Goal: Task Accomplishment & Management: Use online tool/utility

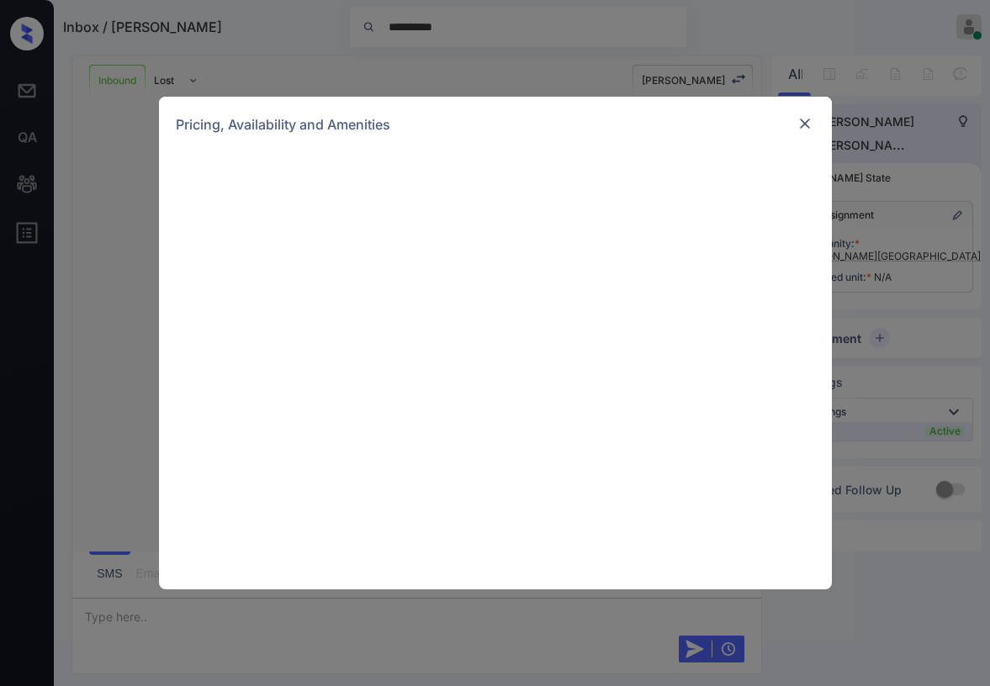
scroll to position [492, 0]
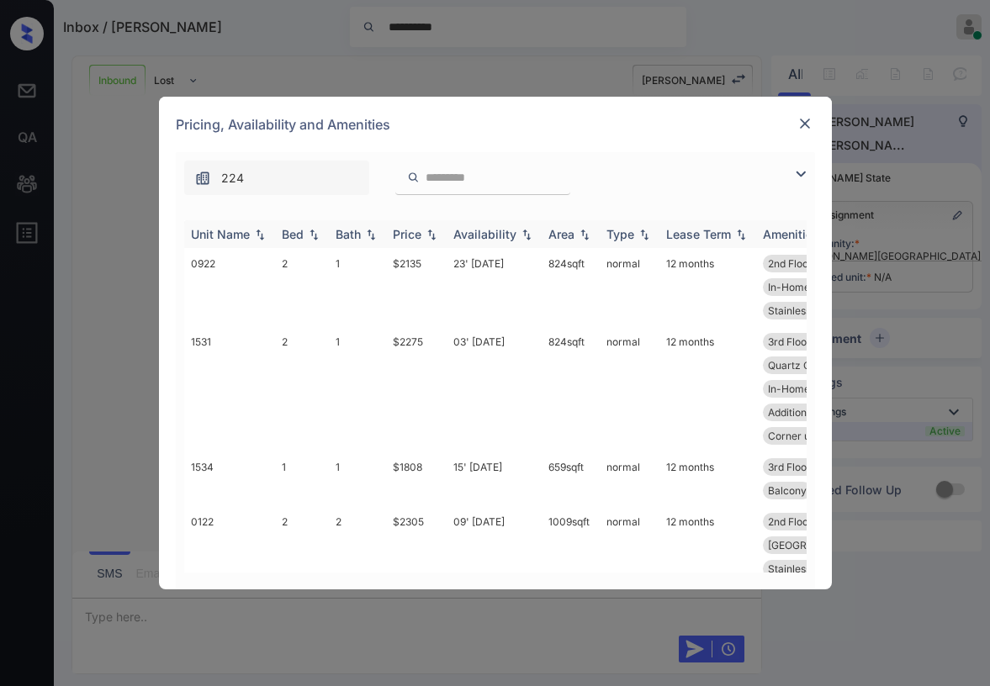
click at [402, 234] on div "Price" at bounding box center [407, 234] width 29 height 14
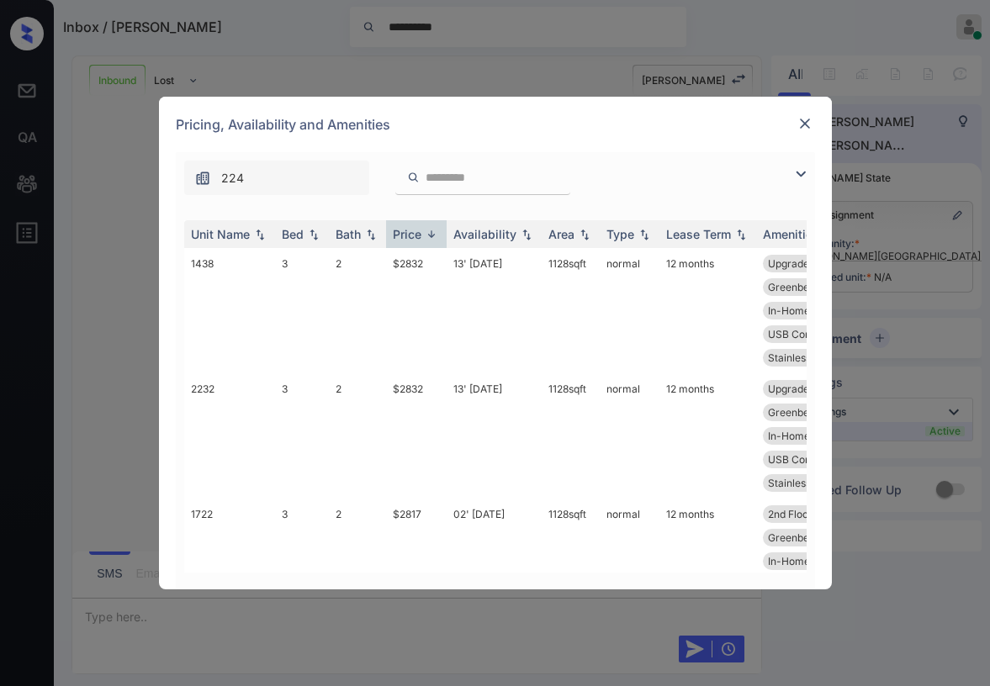
click at [799, 174] on img at bounding box center [800, 174] width 20 height 20
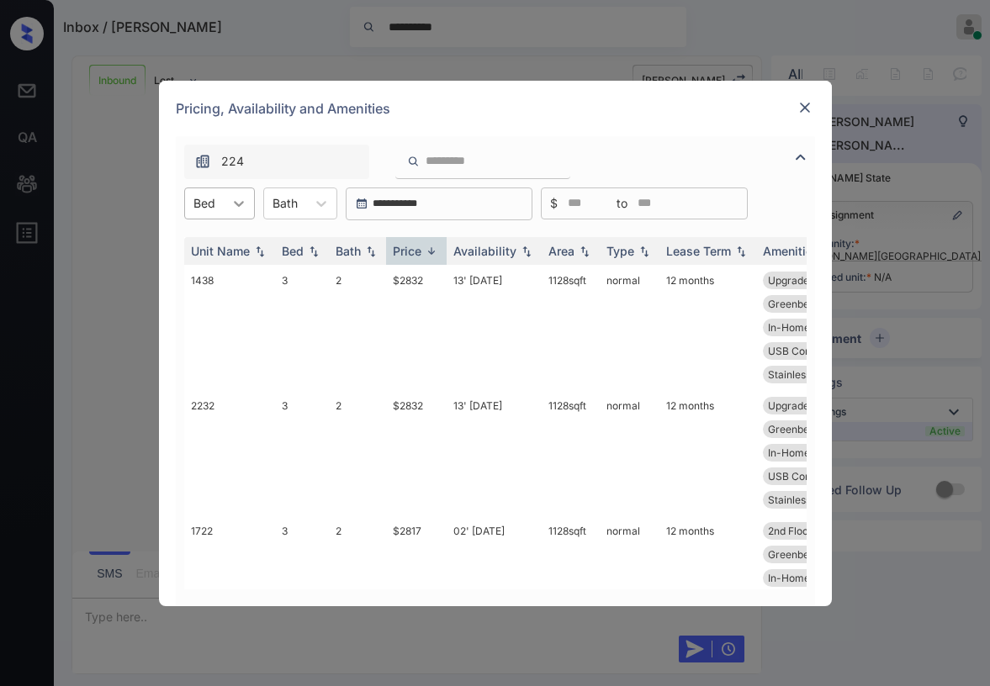
click at [230, 212] on div at bounding box center [239, 203] width 30 height 30
click at [414, 245] on div "Price" at bounding box center [407, 251] width 29 height 14
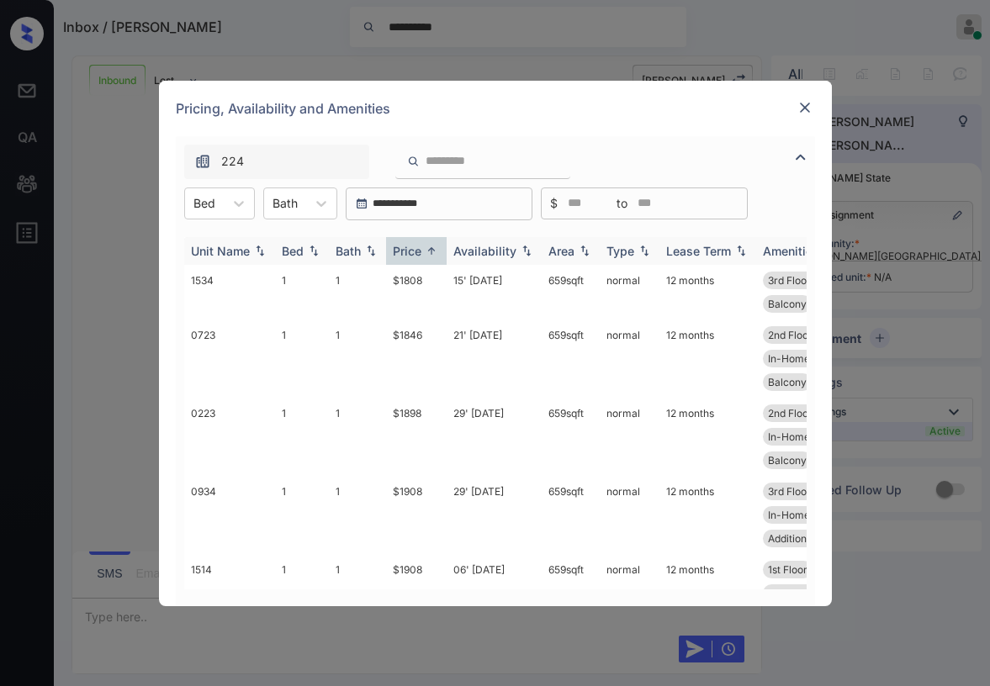
click at [423, 251] on img at bounding box center [431, 251] width 17 height 13
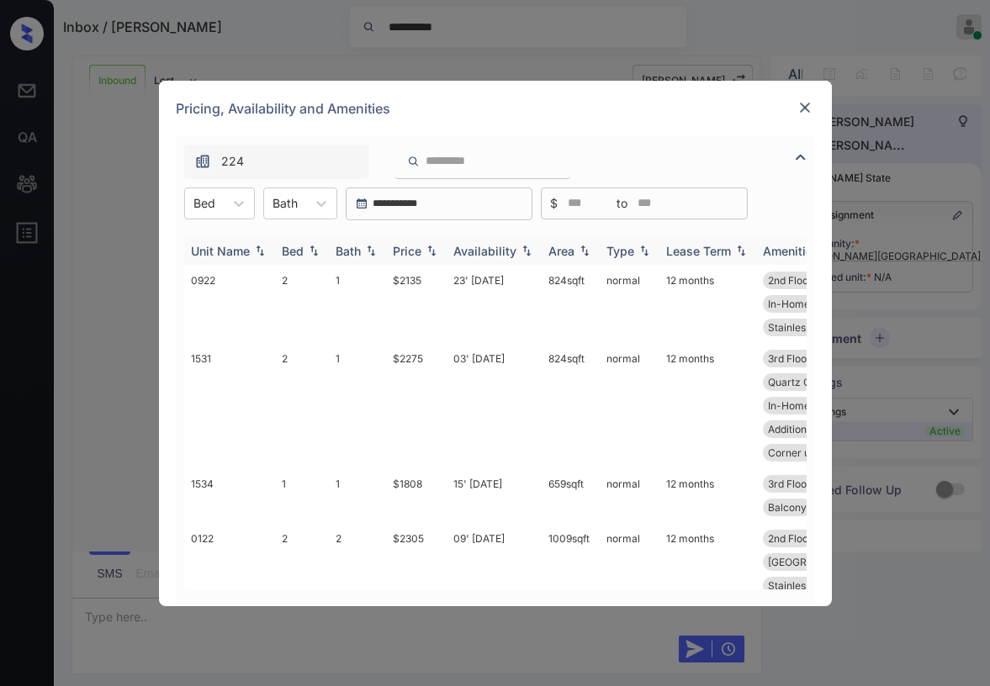
click at [411, 256] on div "Price" at bounding box center [407, 251] width 29 height 14
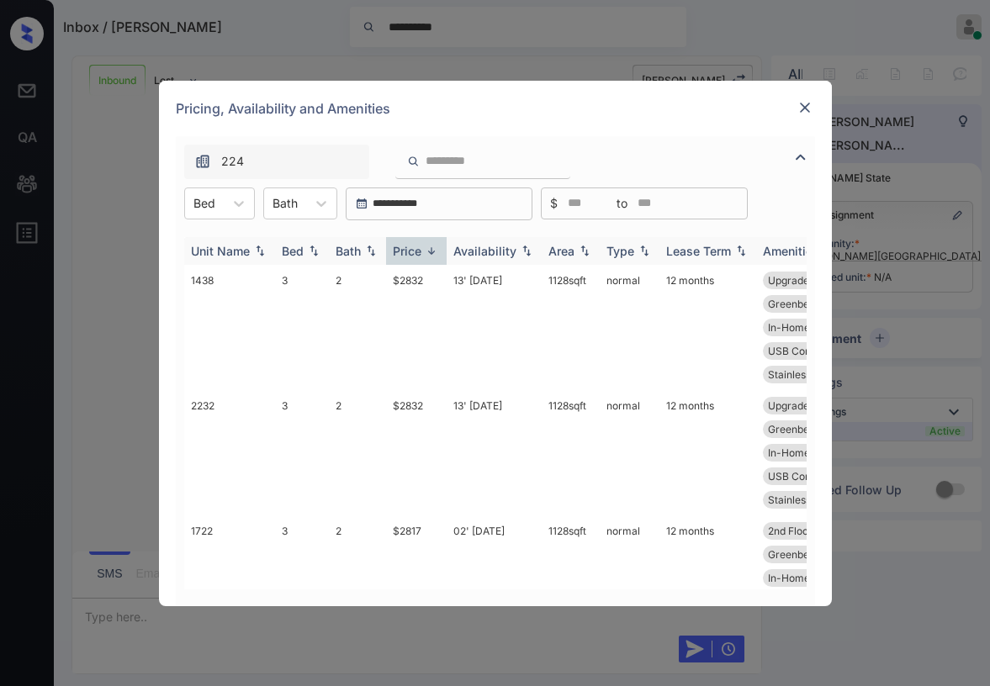
click at [423, 251] on img at bounding box center [431, 251] width 17 height 13
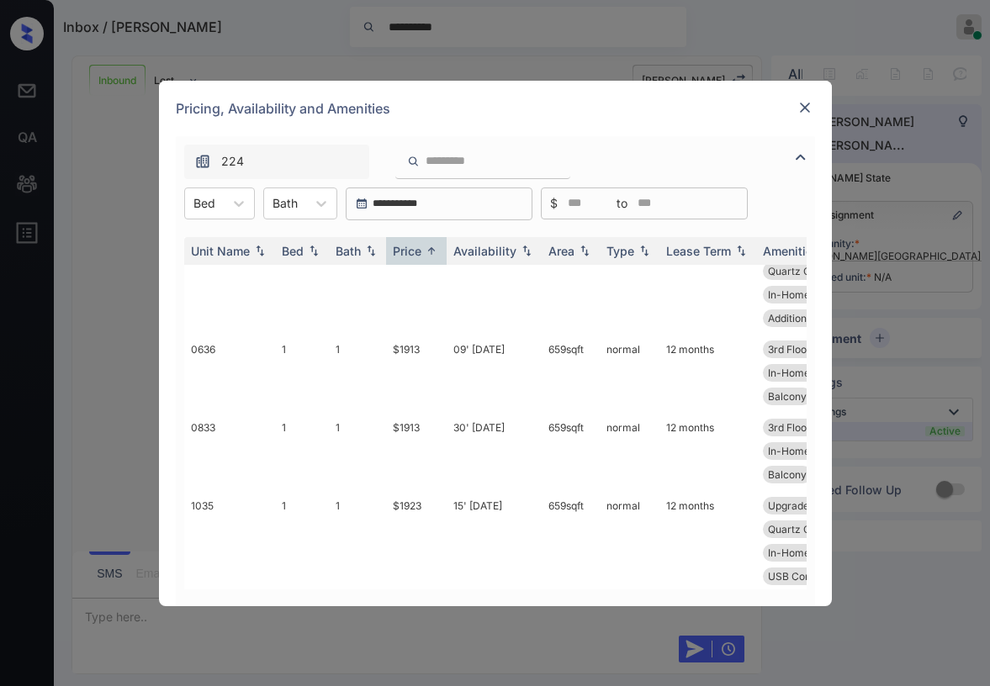
scroll to position [12, 0]
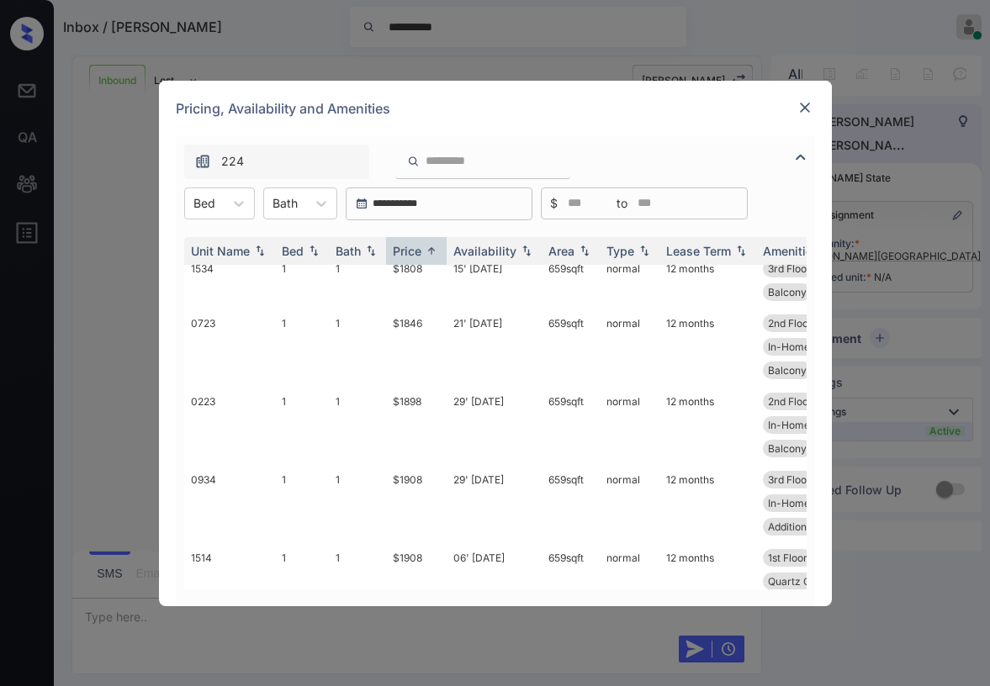
click at [658, 126] on div "Pricing, Availability and Amenities" at bounding box center [495, 108] width 673 height 55
click at [671, 121] on div "Pricing, Availability and Amenities" at bounding box center [495, 108] width 673 height 55
click at [802, 107] on img at bounding box center [804, 107] width 17 height 17
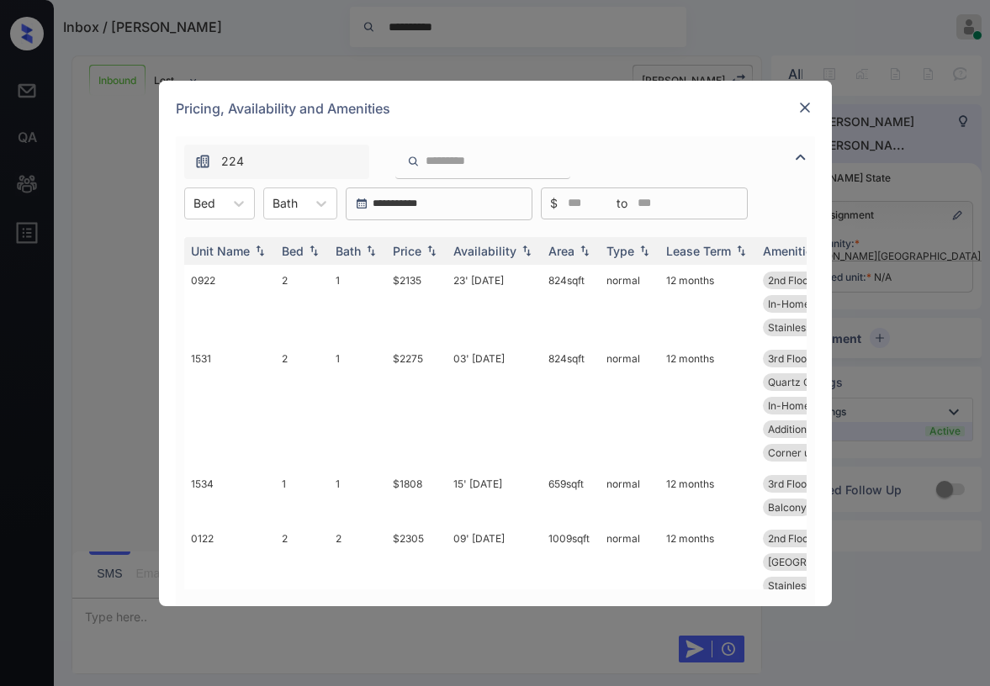
scroll to position [492, 0]
click at [240, 208] on icon at bounding box center [238, 203] width 17 height 17
click at [613, 119] on div "Pricing, Availability and Amenities" at bounding box center [495, 108] width 673 height 55
click at [419, 251] on div "Price" at bounding box center [407, 251] width 29 height 14
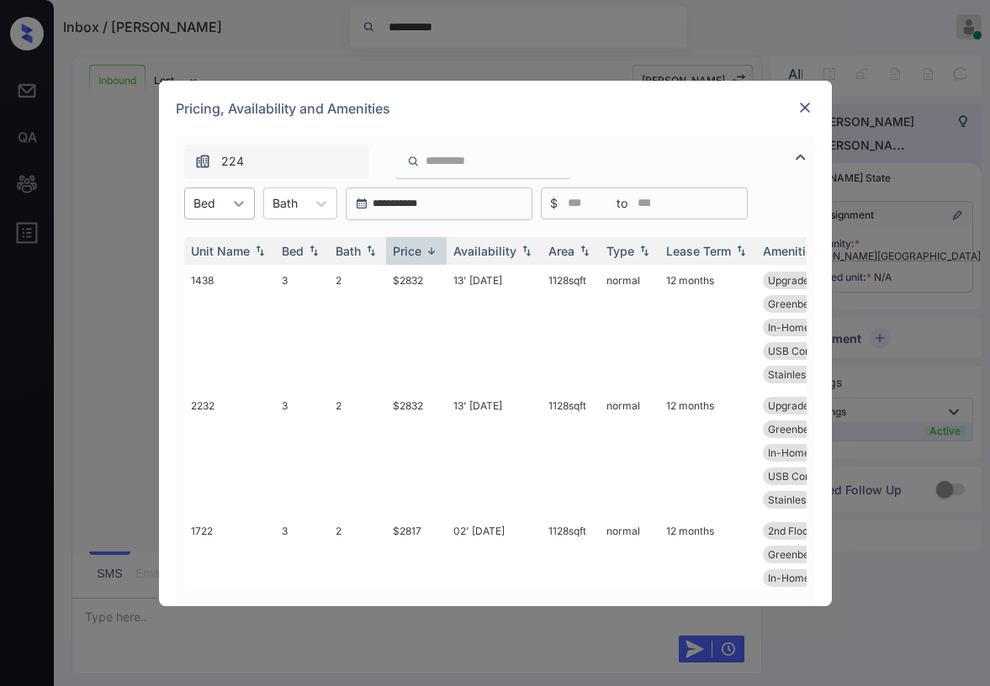
click at [245, 216] on div at bounding box center [239, 203] width 30 height 30
click at [206, 293] on div "3" at bounding box center [219, 305] width 71 height 30
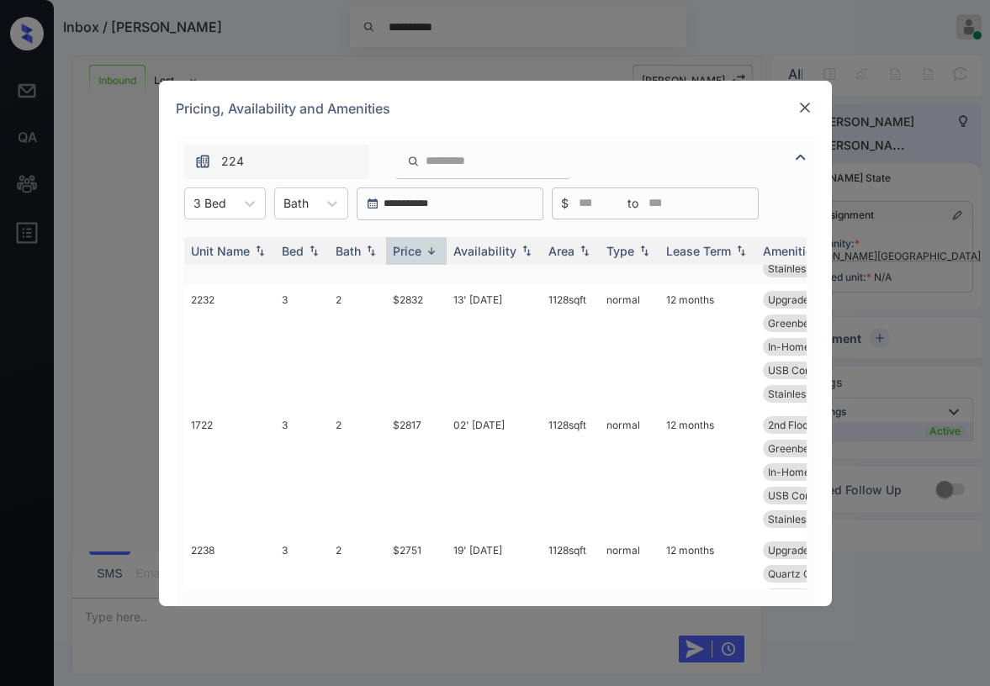
scroll to position [0, 0]
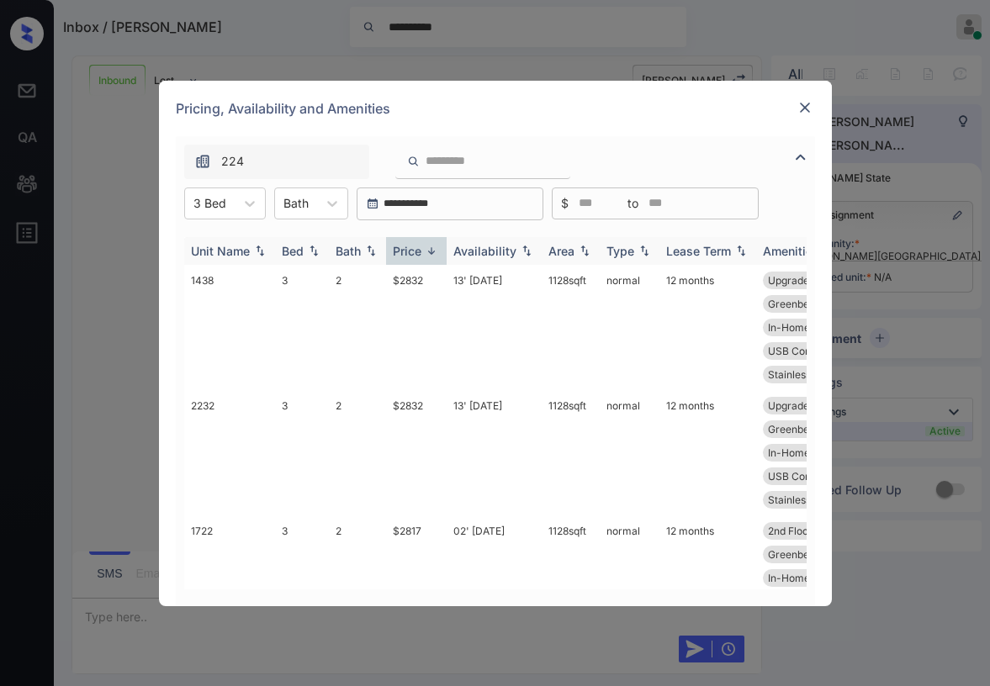
click at [417, 248] on div "Price" at bounding box center [407, 251] width 29 height 14
click at [802, 110] on img at bounding box center [804, 107] width 17 height 17
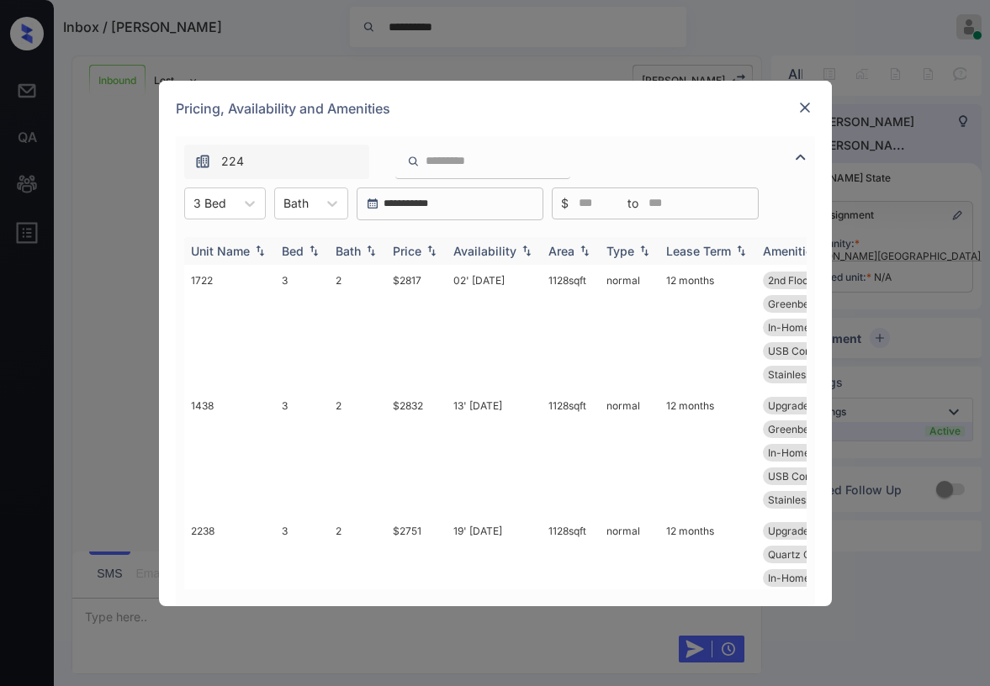
click at [426, 254] on img at bounding box center [431, 251] width 17 height 12
click at [426, 254] on img at bounding box center [431, 251] width 17 height 13
click at [695, 124] on div "Pricing, Availability and Amenities" at bounding box center [495, 108] width 673 height 55
click at [800, 110] on img at bounding box center [804, 107] width 17 height 17
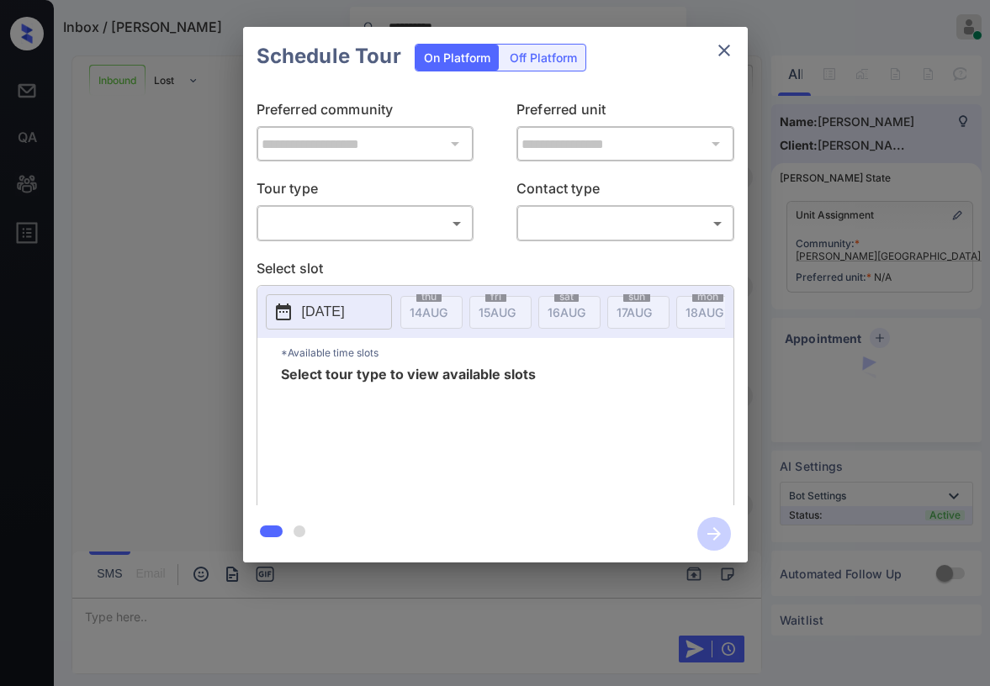
scroll to position [492, 0]
click at [449, 183] on p "Tour type" at bounding box center [365, 191] width 218 height 27
click at [424, 221] on body "**********" at bounding box center [495, 343] width 990 height 686
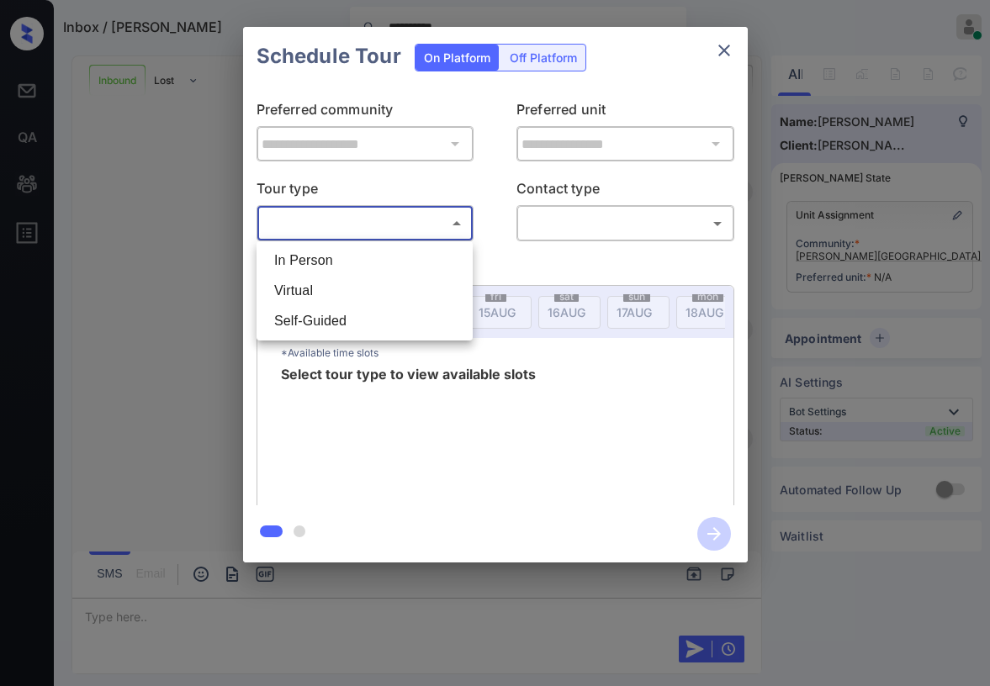
click at [361, 284] on li "Virtual" at bounding box center [365, 291] width 208 height 30
type input "*******"
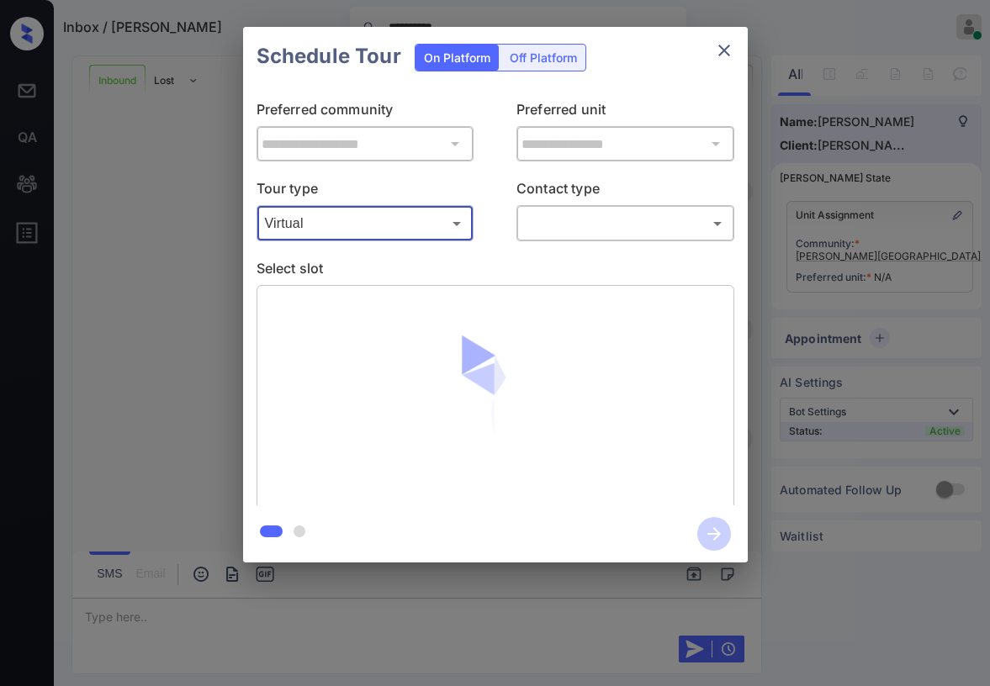
click at [720, 53] on icon "close" at bounding box center [724, 51] width 12 height 12
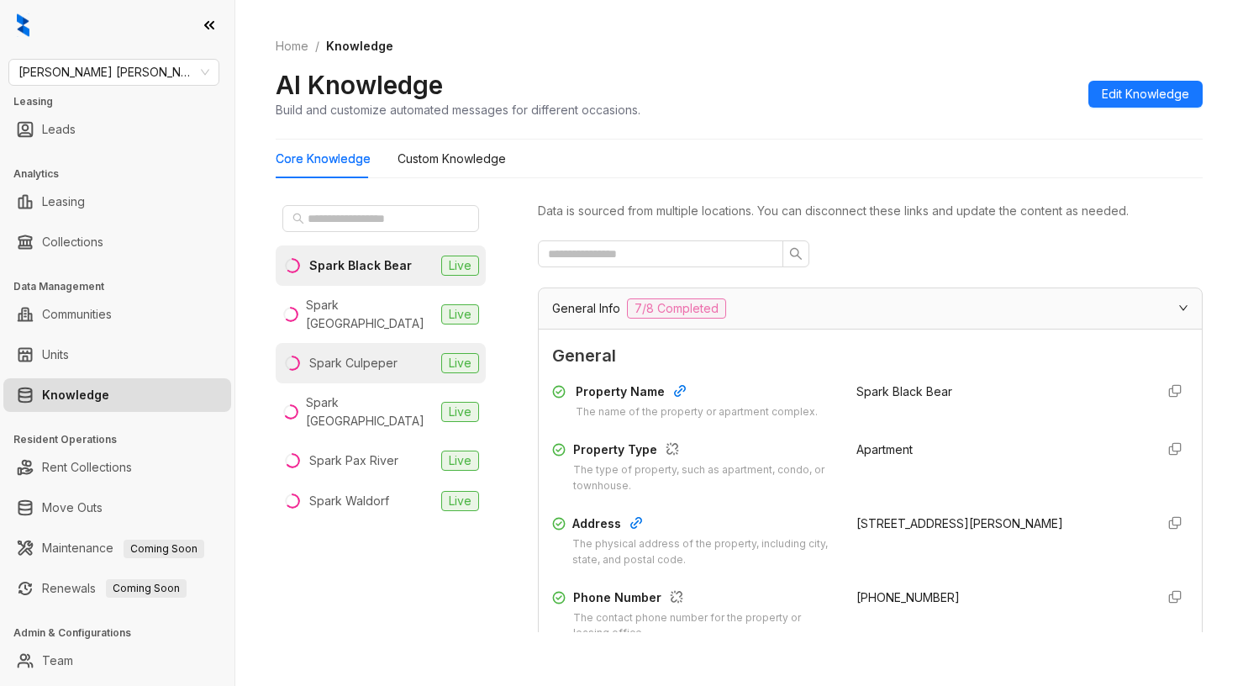
click at [386, 354] on div "Spark Culpeper" at bounding box center [353, 363] width 88 height 18
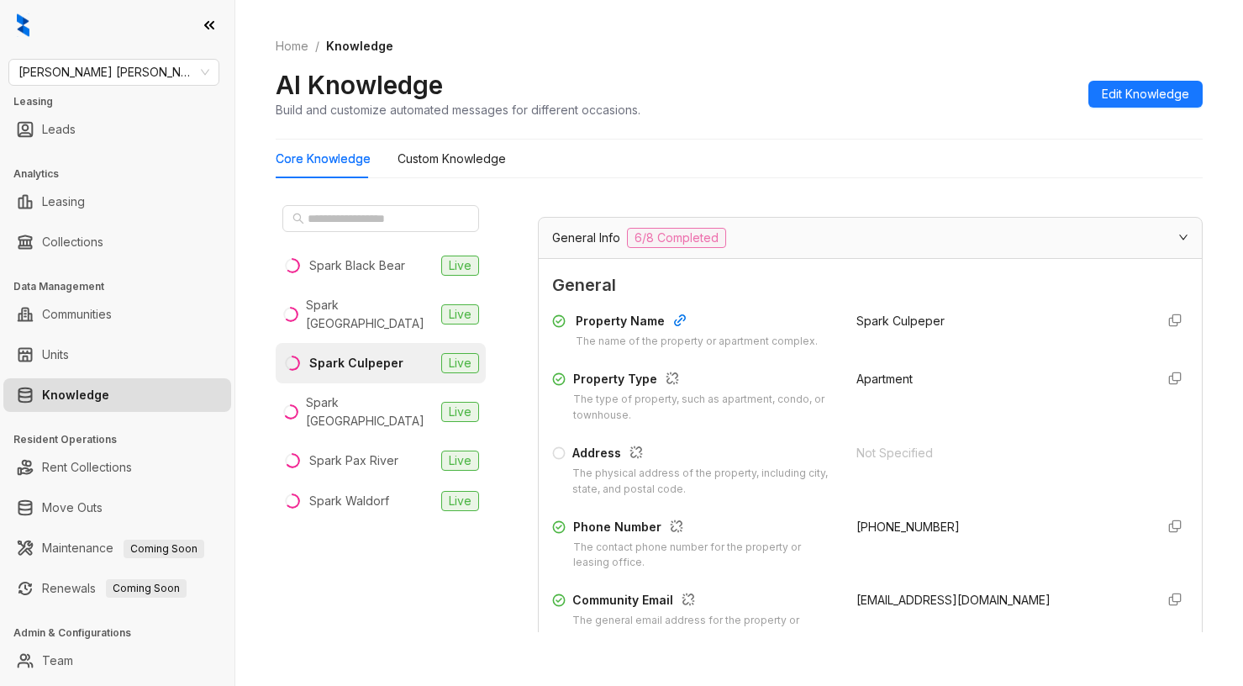
scroll to position [168, 0]
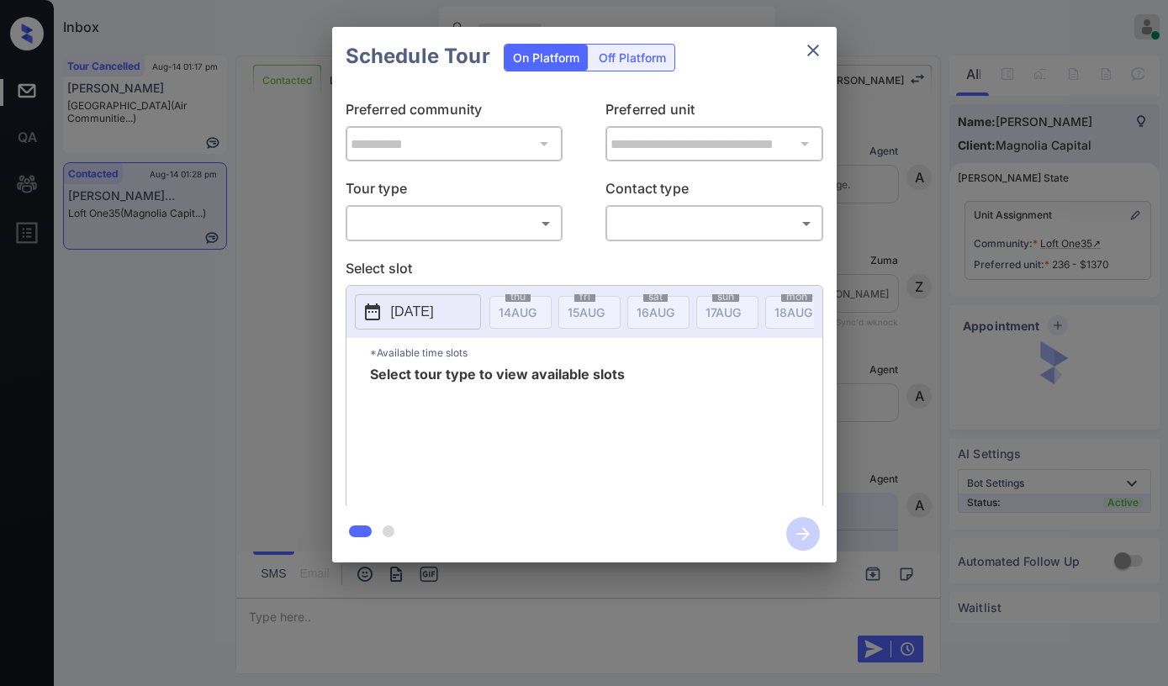
scroll to position [5054, 0]
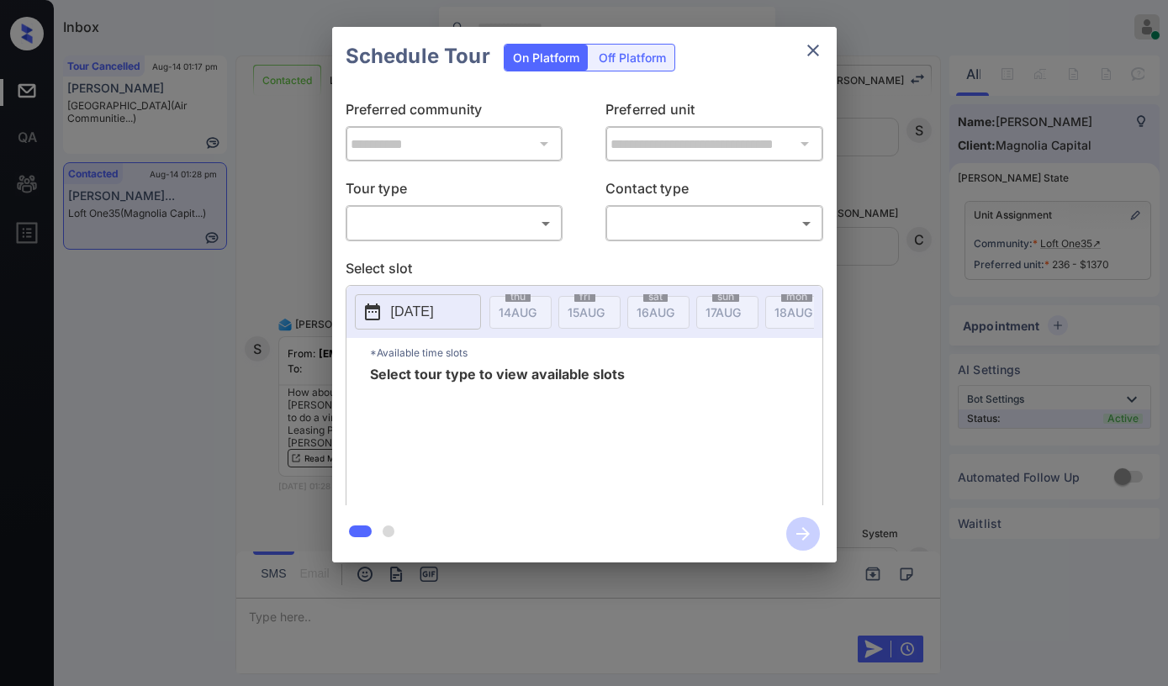
click at [455, 232] on body "Inbox [PERSON_NAME] Online Set yourself offline Set yourself on break Profile S…" at bounding box center [584, 343] width 1168 height 686
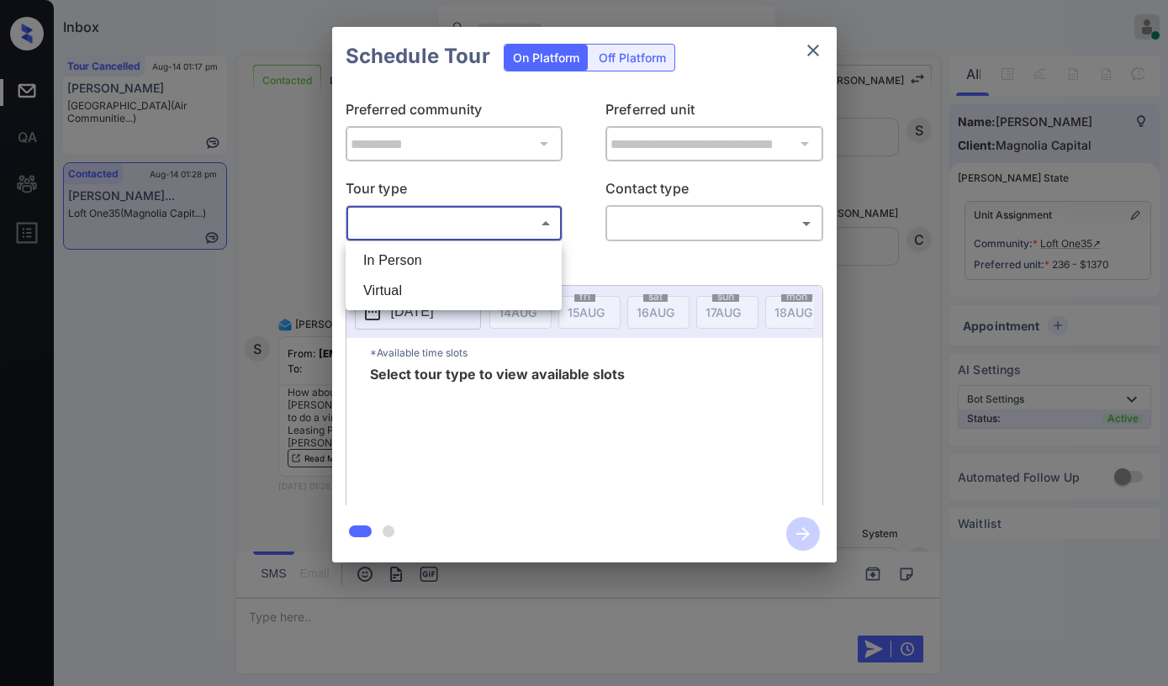
click at [446, 255] on li "In Person" at bounding box center [454, 260] width 208 height 30
type input "********"
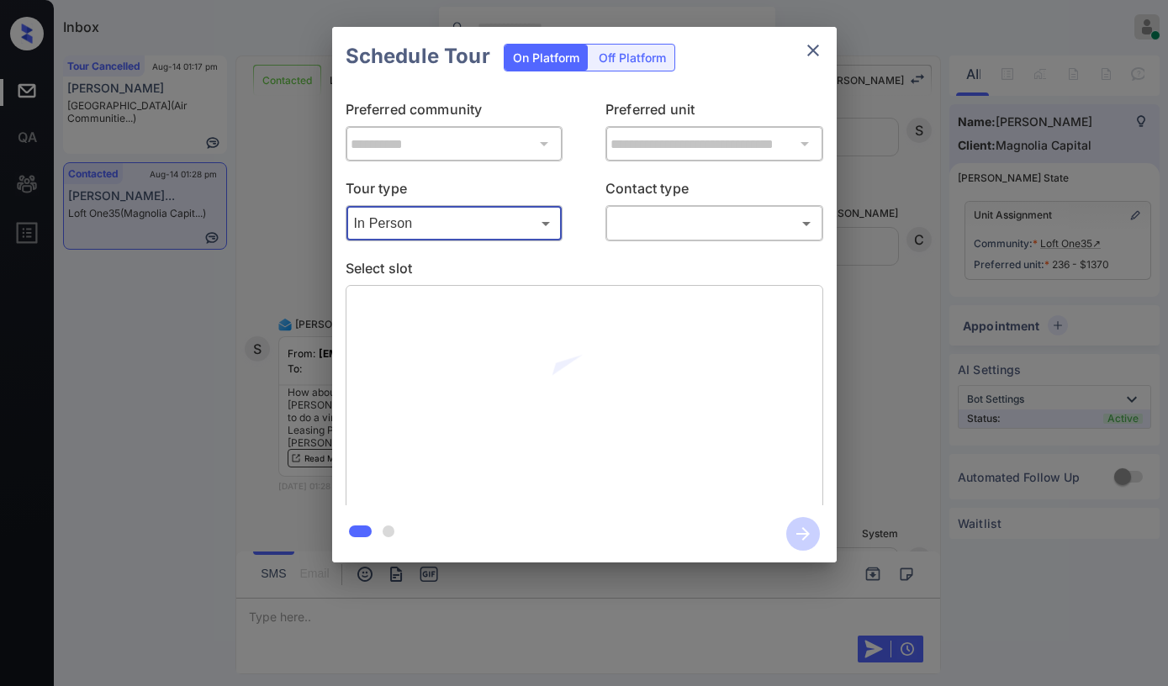
click at [668, 236] on body "Inbox Paolo Gabriel Online Set yourself offline Set yourself on break Profile S…" at bounding box center [584, 343] width 1168 height 686
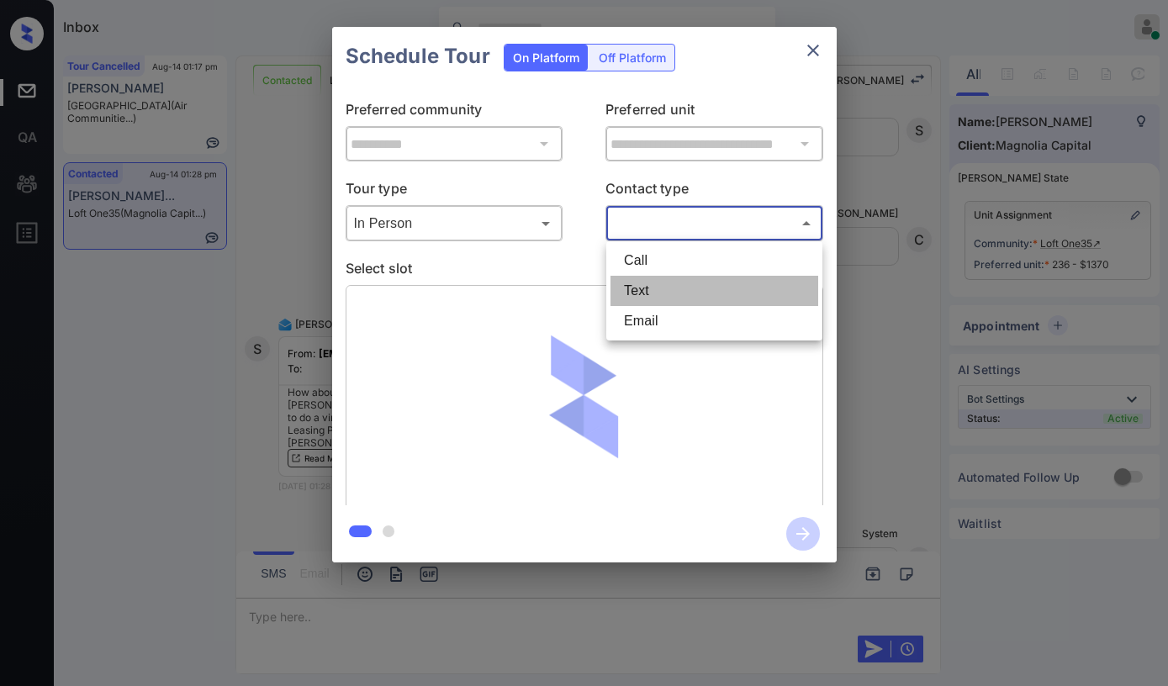
click at [656, 282] on li "Text" at bounding box center [714, 291] width 208 height 30
type input "****"
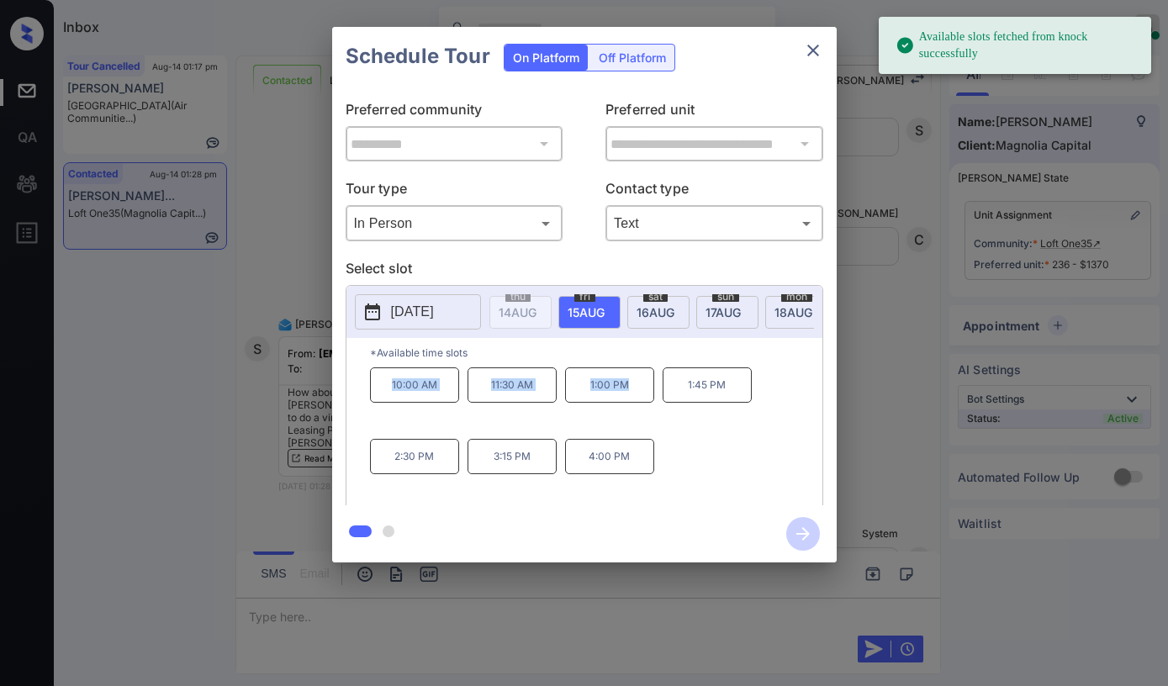
drag, startPoint x: 390, startPoint y: 393, endPoint x: 689, endPoint y: 348, distance: 302.7
click at [640, 404] on div "10:00 AM 11:30 AM 1:00 PM 1:45 PM 2:30 PM 3:15 PM 4:00 PM" at bounding box center [596, 434] width 452 height 135
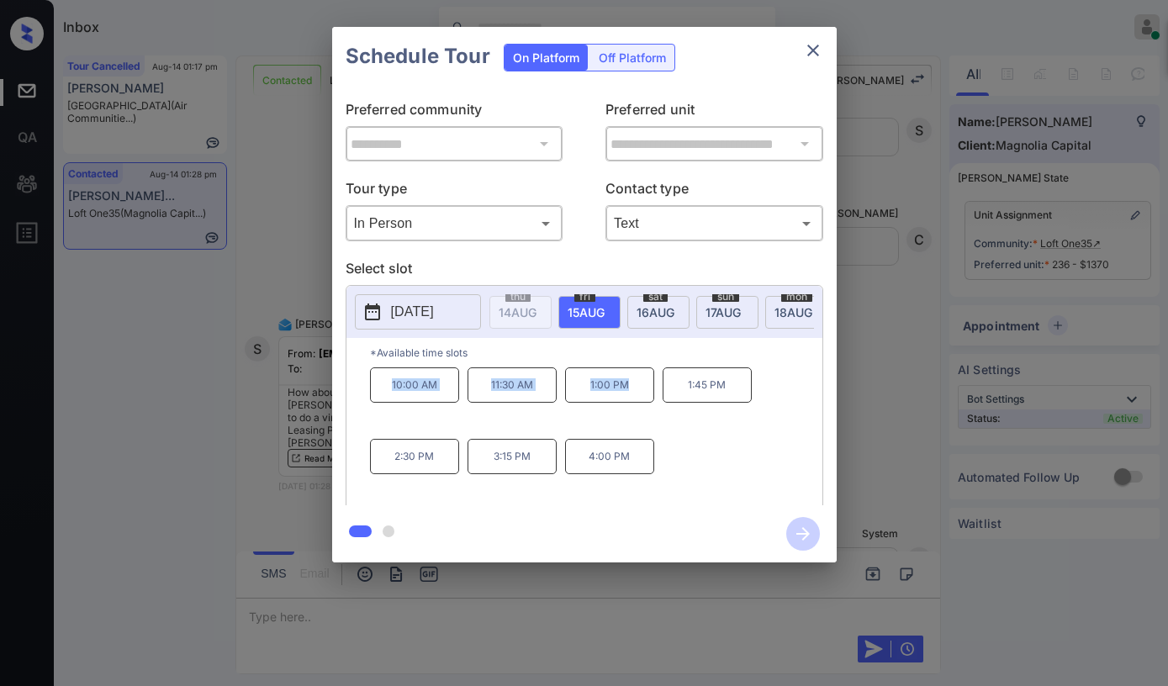
copy div "10:00 AM 11:30 AM 1:00 PM"
click at [688, 435] on div "10:00 AM 11:30 AM 1:00 PM 1:45 PM 2:30 PM 3:15 PM 4:00 PM" at bounding box center [596, 434] width 452 height 135
drag, startPoint x: 592, startPoint y: 390, endPoint x: 439, endPoint y: 468, distance: 171.8
click at [439, 468] on div "10:00 AM 11:30 AM 1:00 PM 1:45 PM 2:30 PM 3:15 PM 4:00 PM" at bounding box center [596, 434] width 452 height 135
copy div "1:00 PM 1:45 PM 2:30 PM"
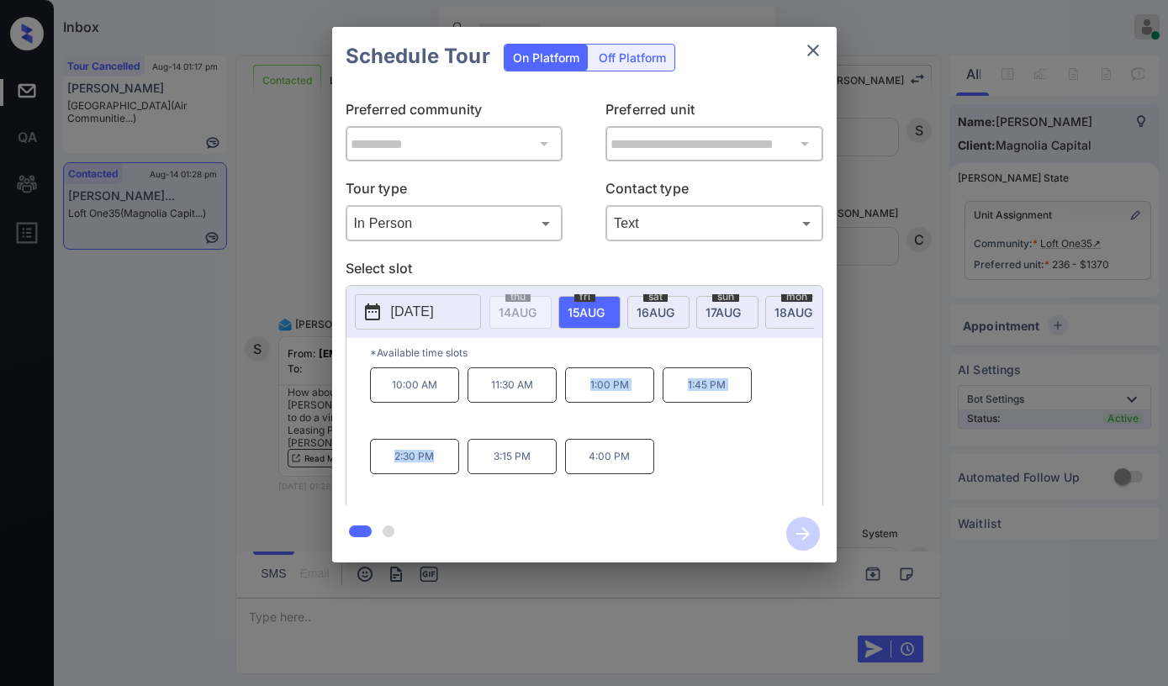
click at [822, 47] on icon "close" at bounding box center [813, 50] width 20 height 20
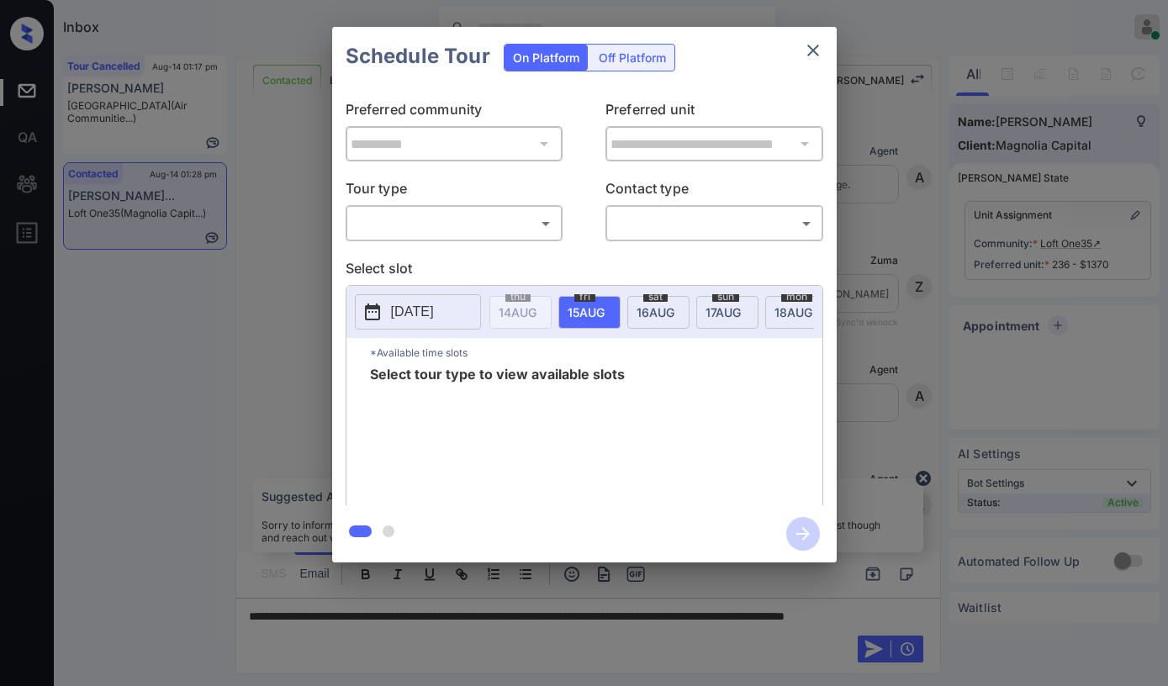
scroll to position [4970, 0]
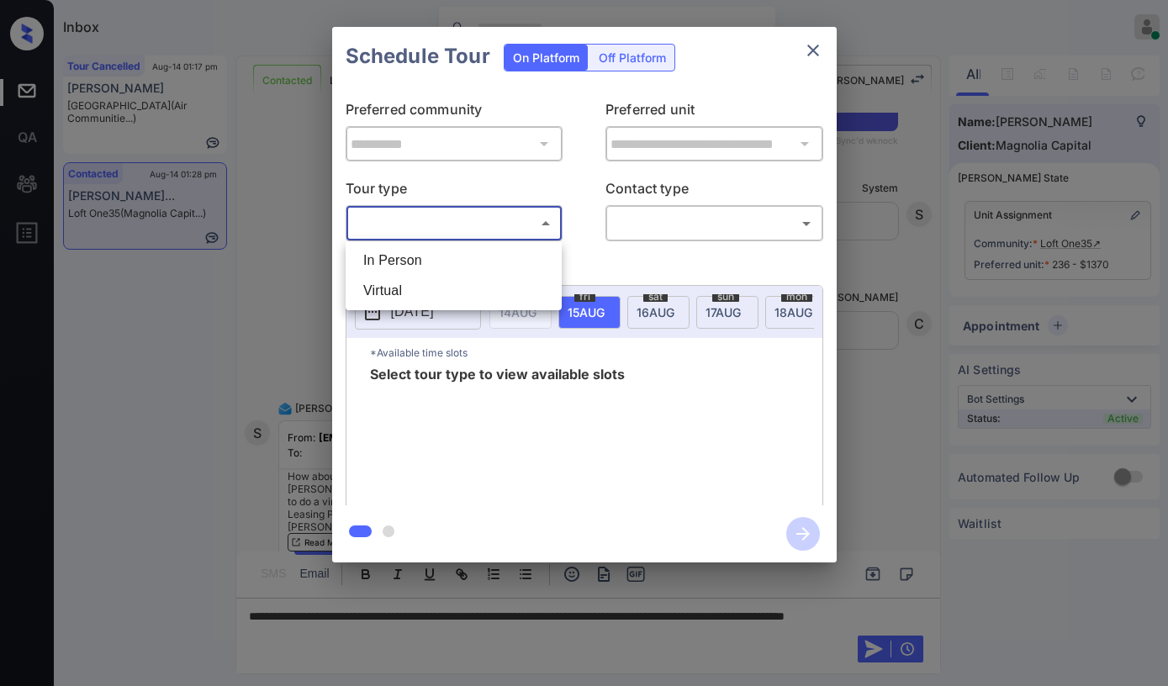
click at [450, 227] on body "Inbox [PERSON_NAME] Online Set yourself offline Set yourself on break Profile S…" at bounding box center [584, 343] width 1168 height 686
click at [473, 275] on li "In Person" at bounding box center [454, 260] width 208 height 30
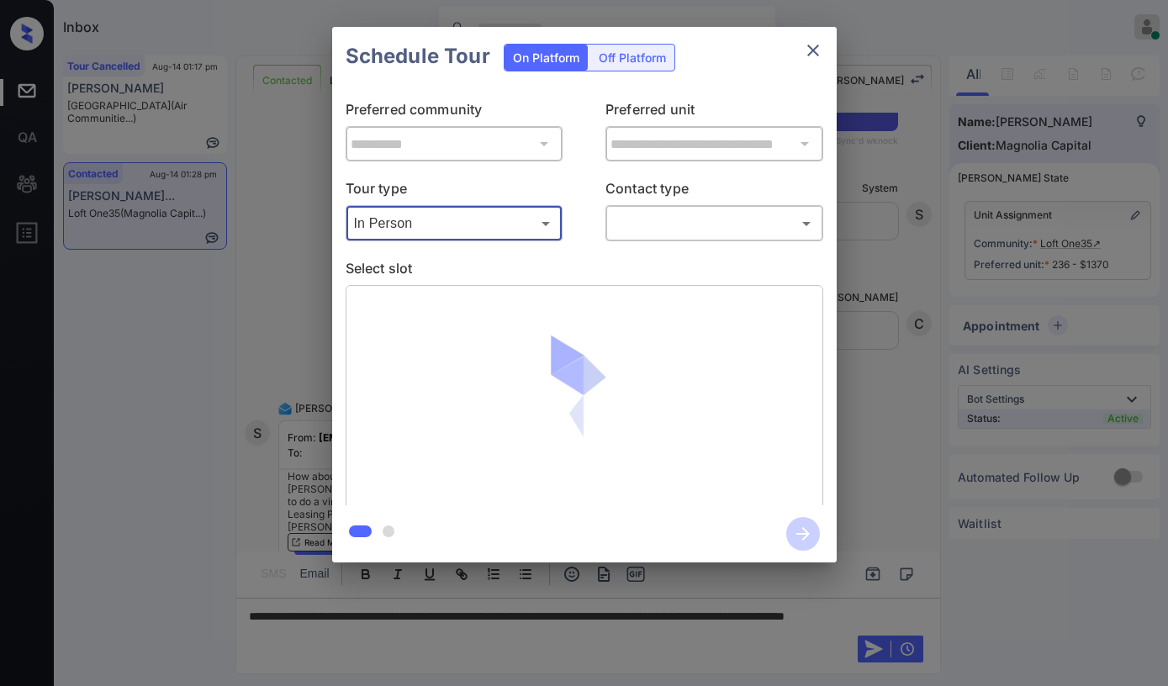
click at [505, 232] on body "Inbox [PERSON_NAME] Online Set yourself offline Set yourself on break Profile S…" at bounding box center [584, 343] width 1168 height 686
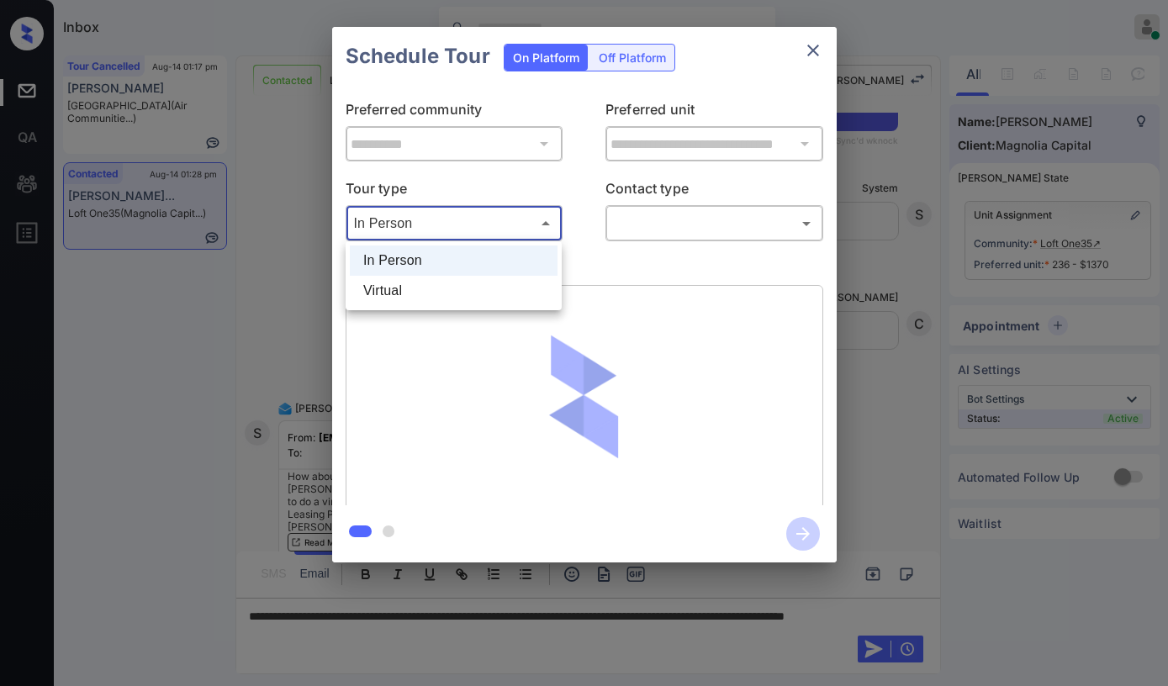
drag, startPoint x: 451, startPoint y: 296, endPoint x: 529, endPoint y: 275, distance: 81.0
click at [451, 296] on li "Virtual" at bounding box center [454, 291] width 208 height 30
type input "*******"
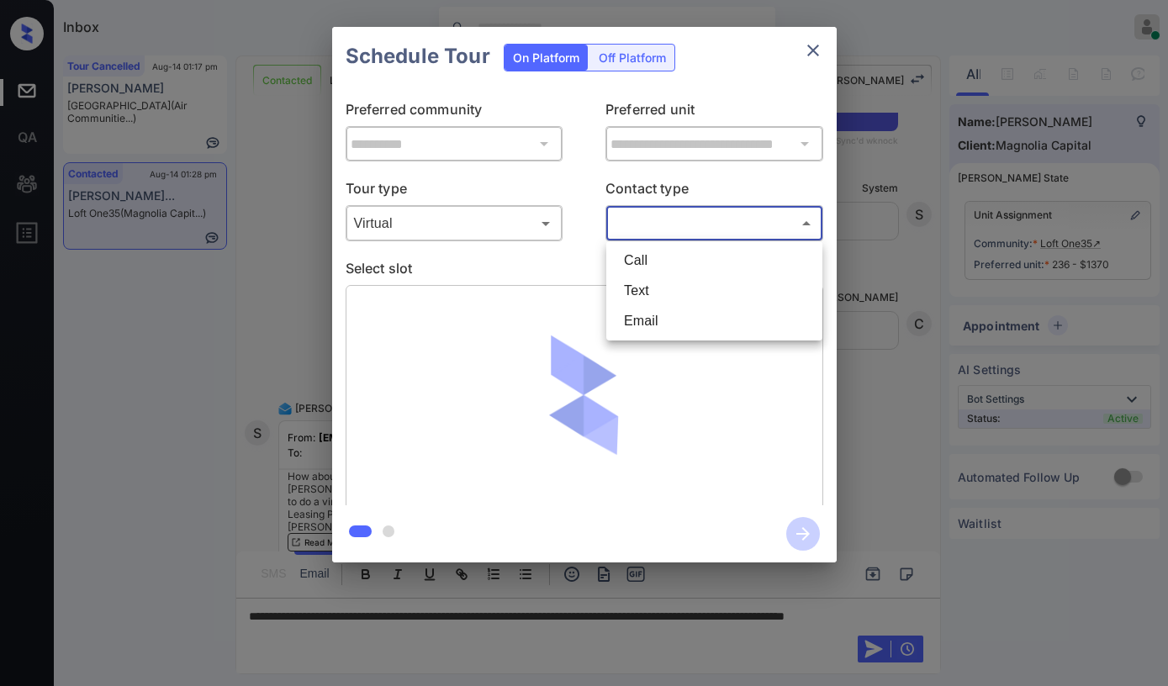
click at [624, 228] on body "Inbox [PERSON_NAME] Online Set yourself offline Set yourself on break Profile S…" at bounding box center [584, 343] width 1168 height 686
click at [631, 289] on li "Text" at bounding box center [714, 291] width 208 height 30
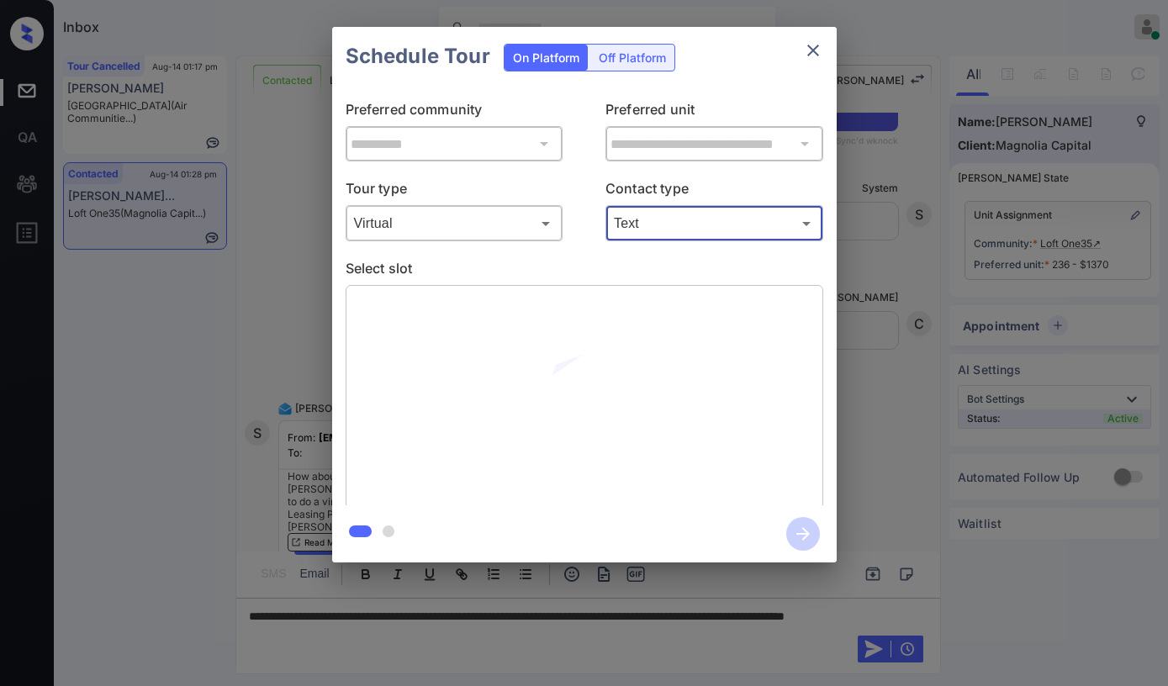
click at [658, 229] on body "Inbox [PERSON_NAME] Online Set yourself offline Set yourself on break Profile S…" at bounding box center [584, 343] width 1168 height 686
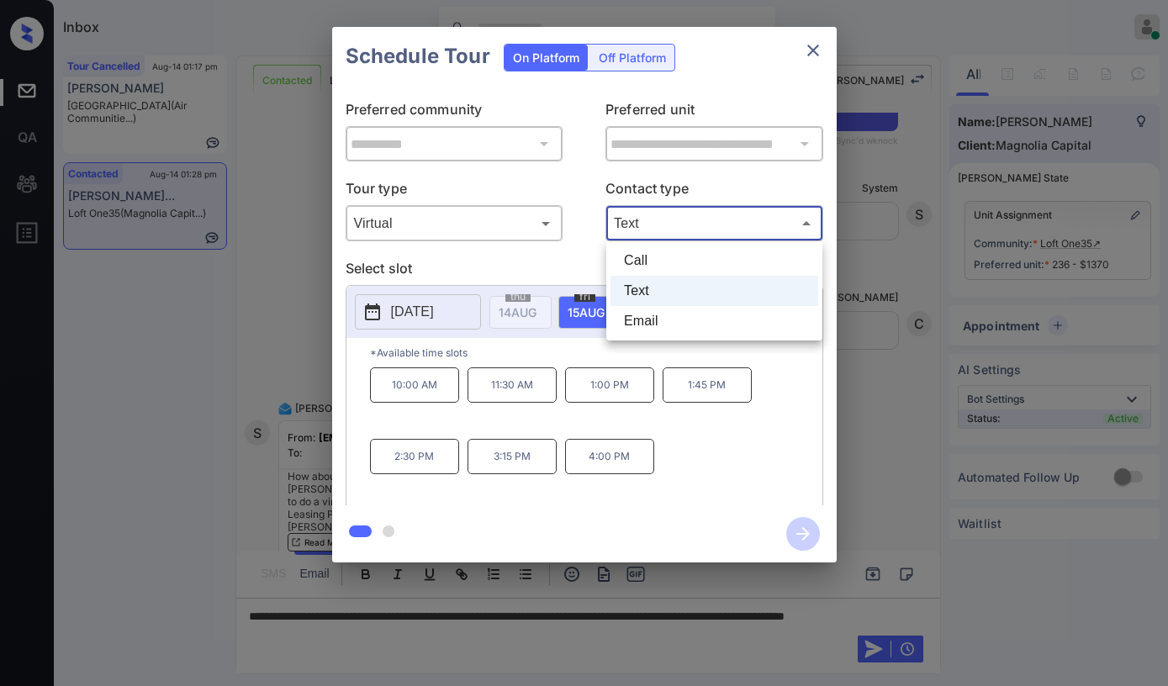
click at [655, 315] on li "Email" at bounding box center [714, 321] width 208 height 30
type input "*****"
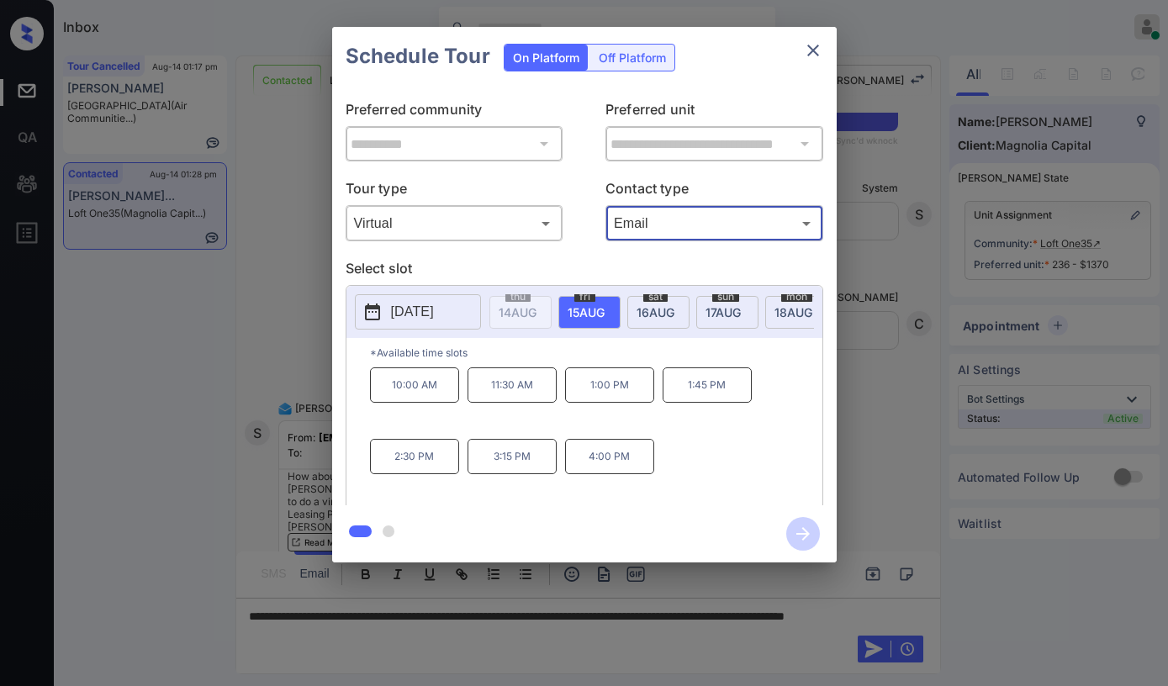
click at [813, 52] on icon "close" at bounding box center [813, 50] width 20 height 20
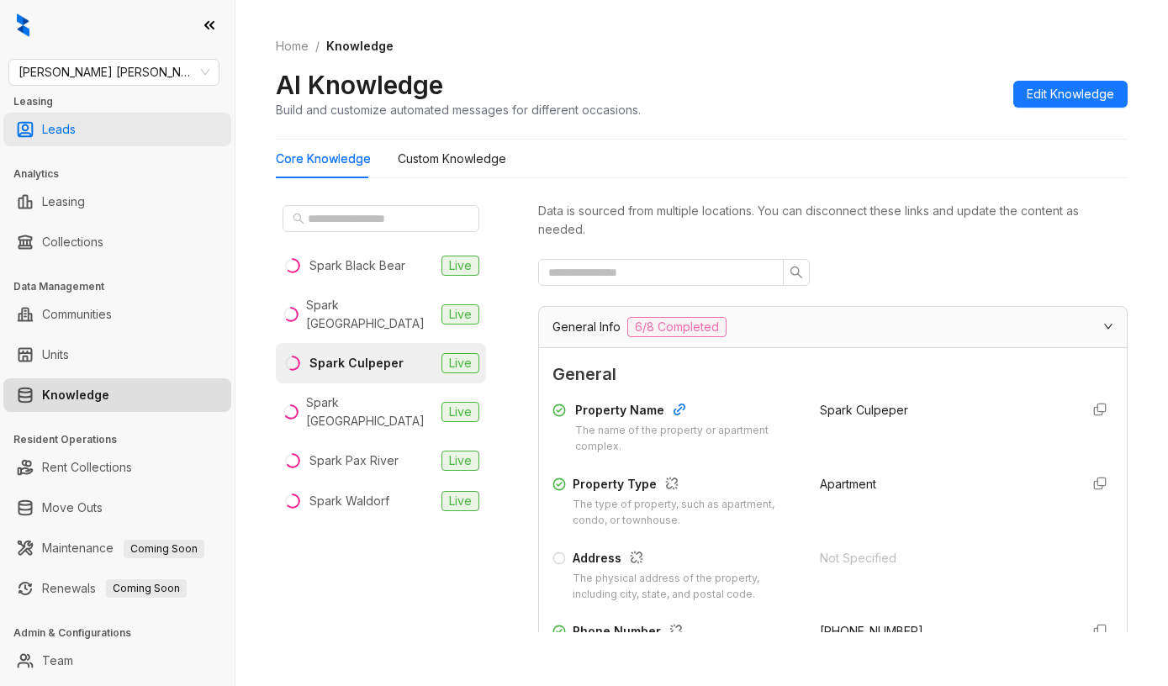
scroll to position [187, 0]
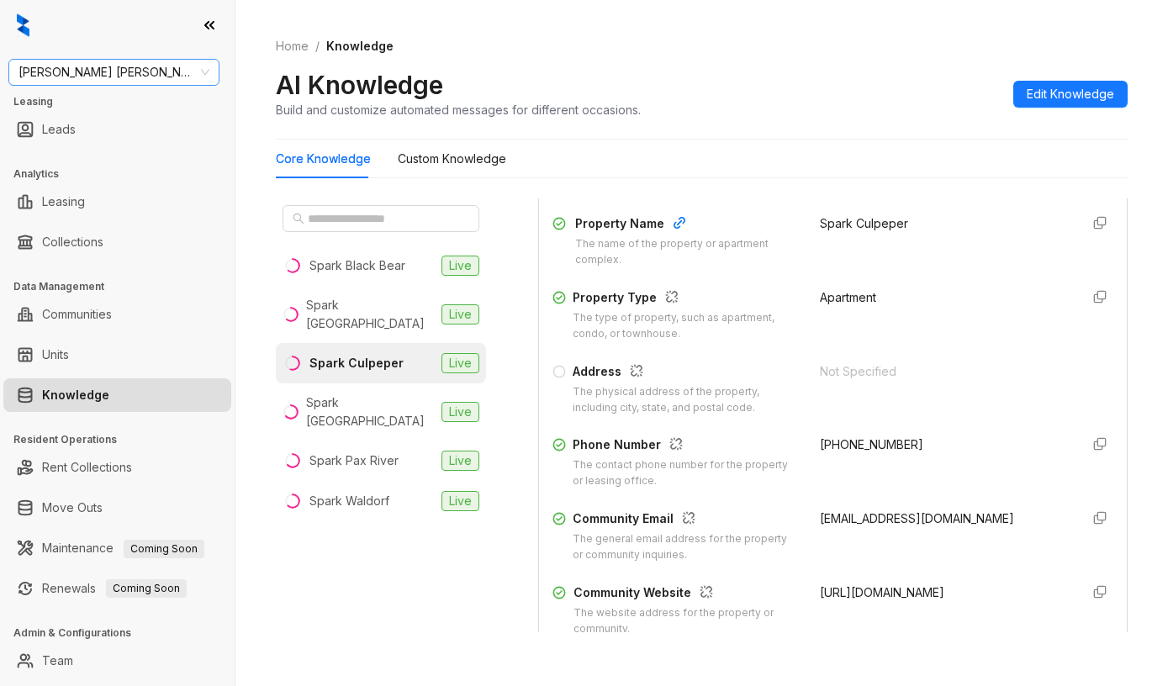
click at [98, 67] on span "[PERSON_NAME] [PERSON_NAME]" at bounding box center [113, 72] width 191 height 25
type input "****"
click at [59, 102] on div "[GEOGRAPHIC_DATA]" at bounding box center [114, 106] width 184 height 18
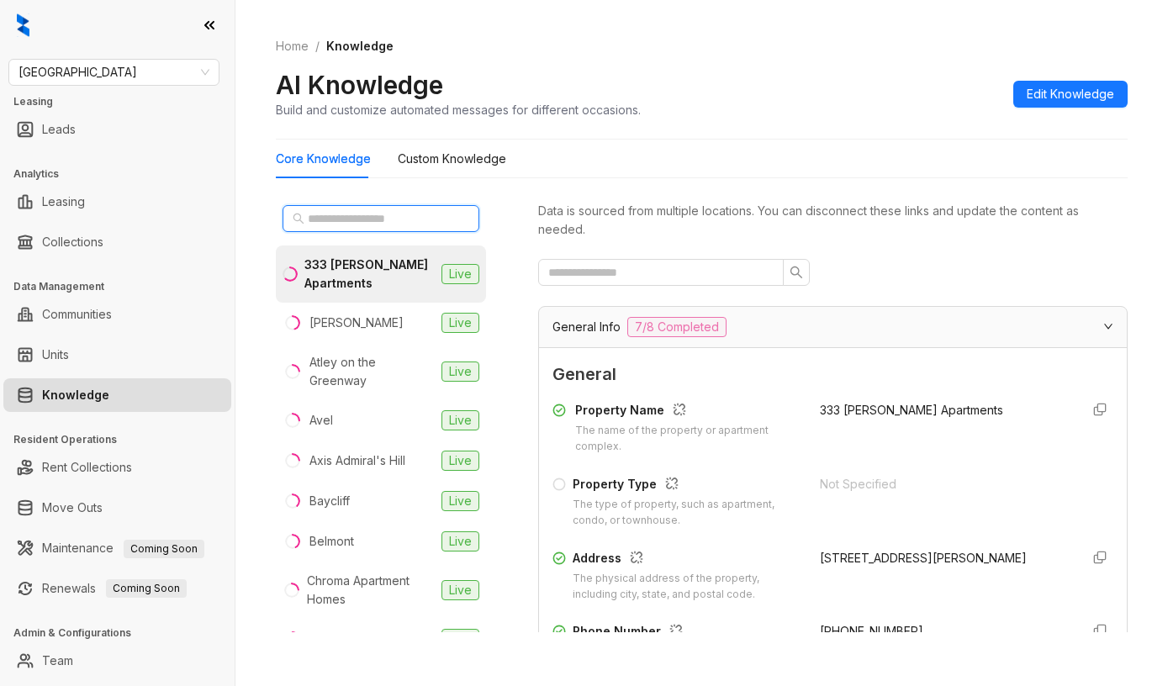
click at [369, 225] on input "text" at bounding box center [382, 218] width 148 height 18
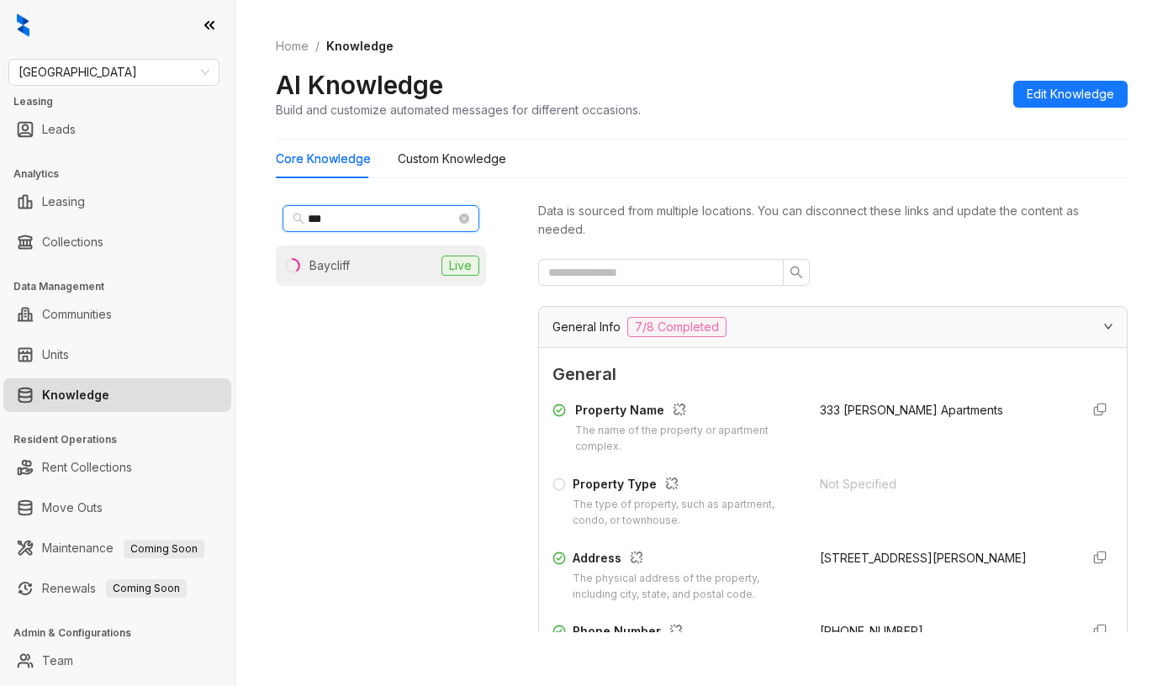
type input "***"
click at [346, 269] on div "Baycliff" at bounding box center [329, 265] width 40 height 18
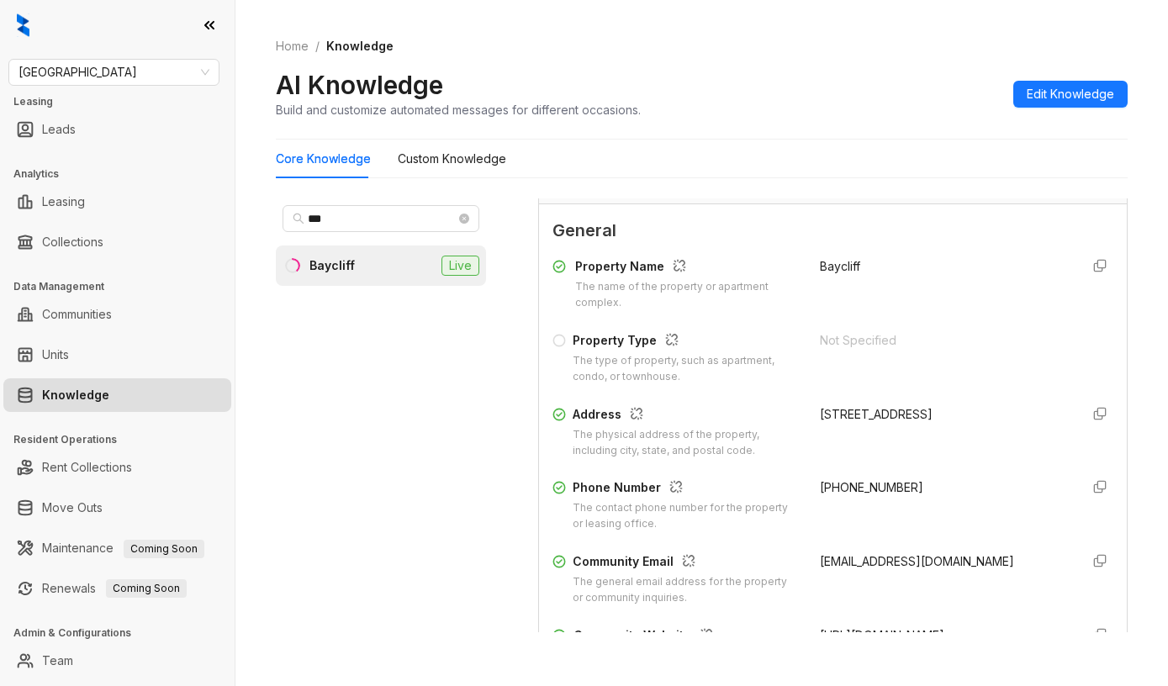
scroll to position [168, 0]
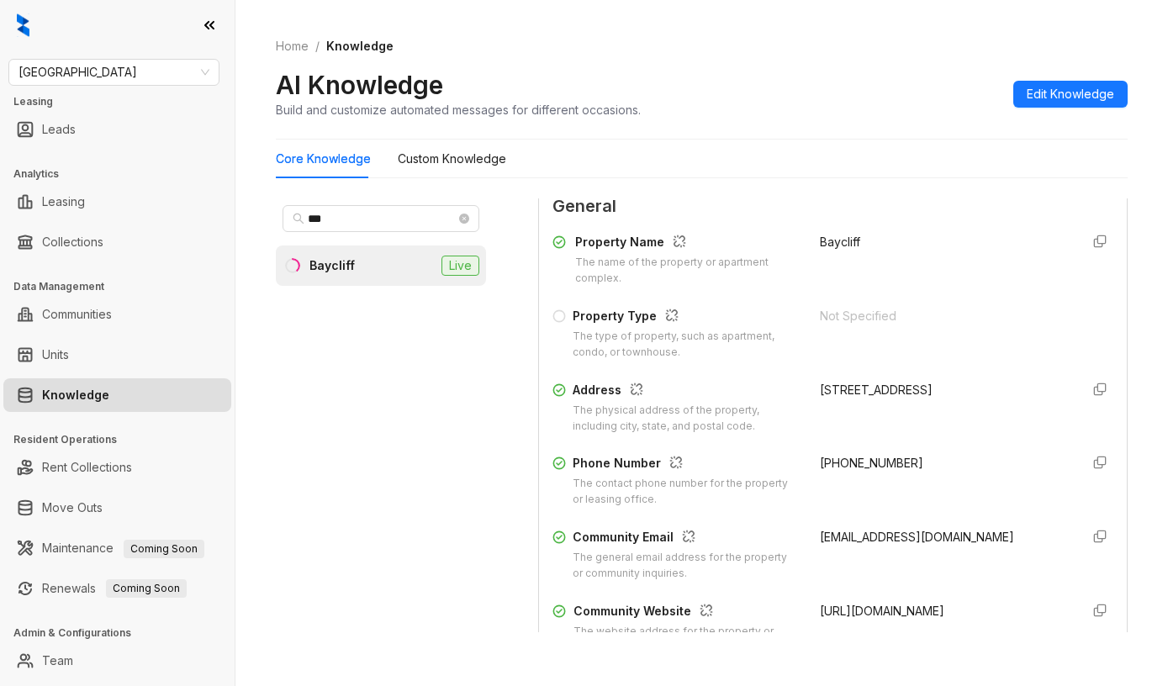
drag, startPoint x: 797, startPoint y: 383, endPoint x: 843, endPoint y: 407, distance: 52.3
click at [843, 407] on div "Address The physical address of the property, including city, state, and postal…" at bounding box center [832, 408] width 561 height 54
copy div "2300 Lancaster Drive, Richmond, CA, 94806"
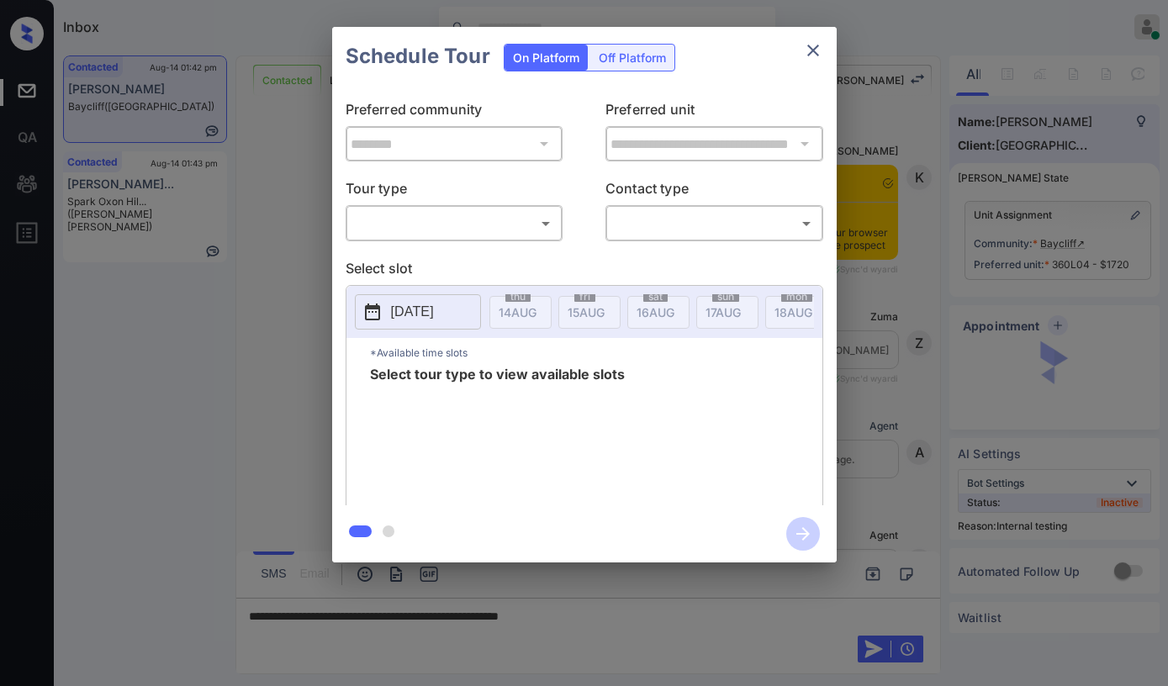
scroll to position [5328, 0]
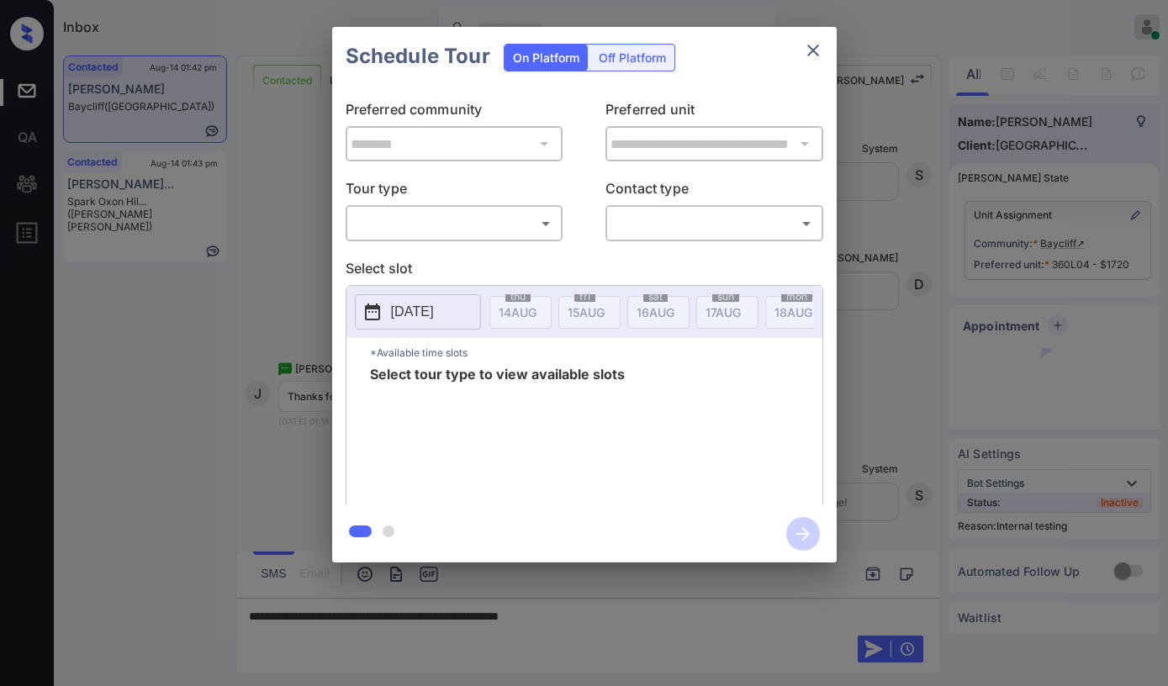
click at [480, 230] on body "Inbox Paolo Gabriel Online Set yourself offline Set yourself on break Profile S…" at bounding box center [584, 343] width 1168 height 686
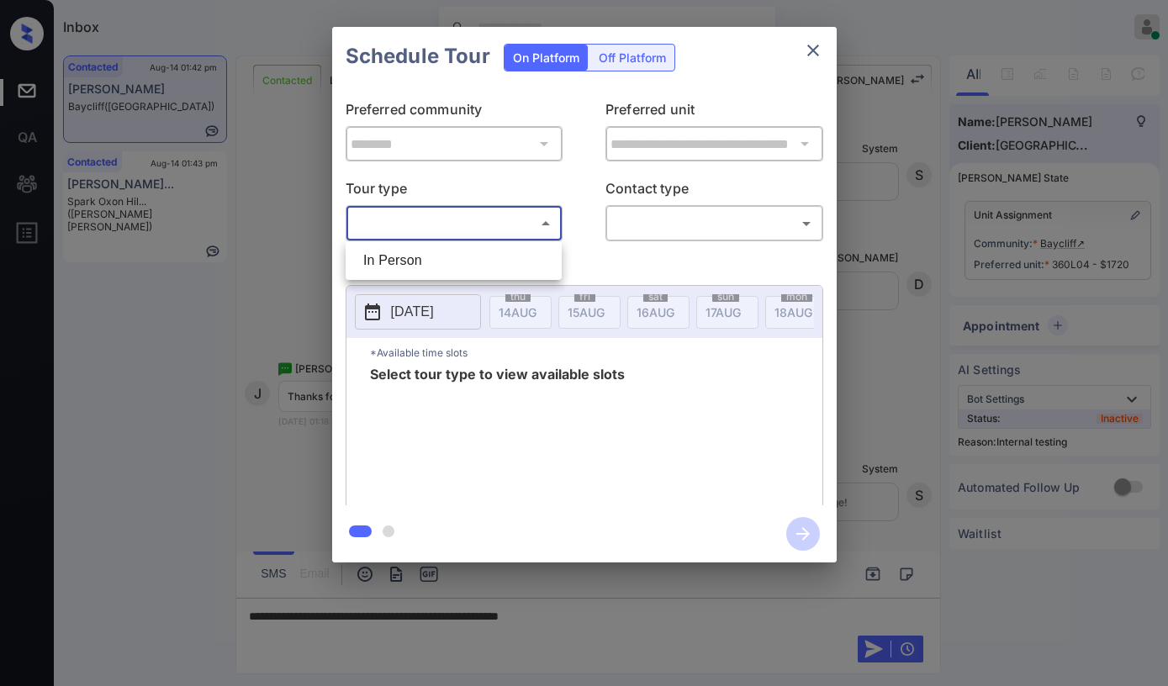
click at [465, 254] on li "In Person" at bounding box center [454, 260] width 208 height 30
type input "********"
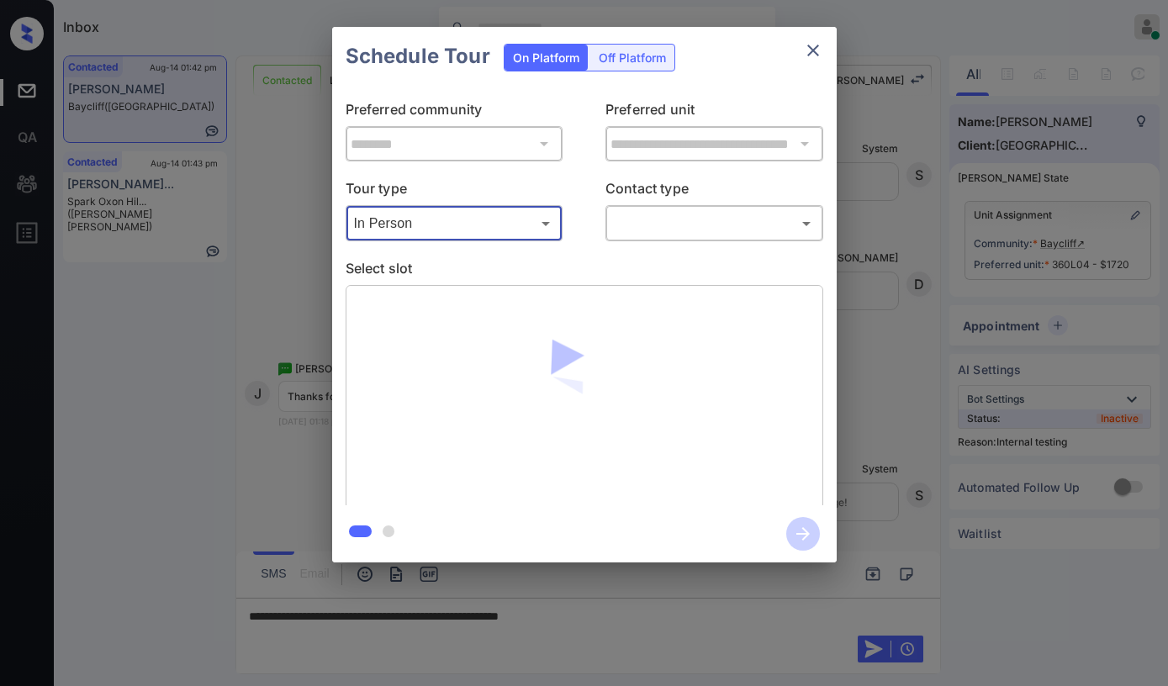
click at [678, 236] on body "Inbox [PERSON_NAME] Online Set yourself offline Set yourself on break Profile S…" at bounding box center [584, 343] width 1168 height 686
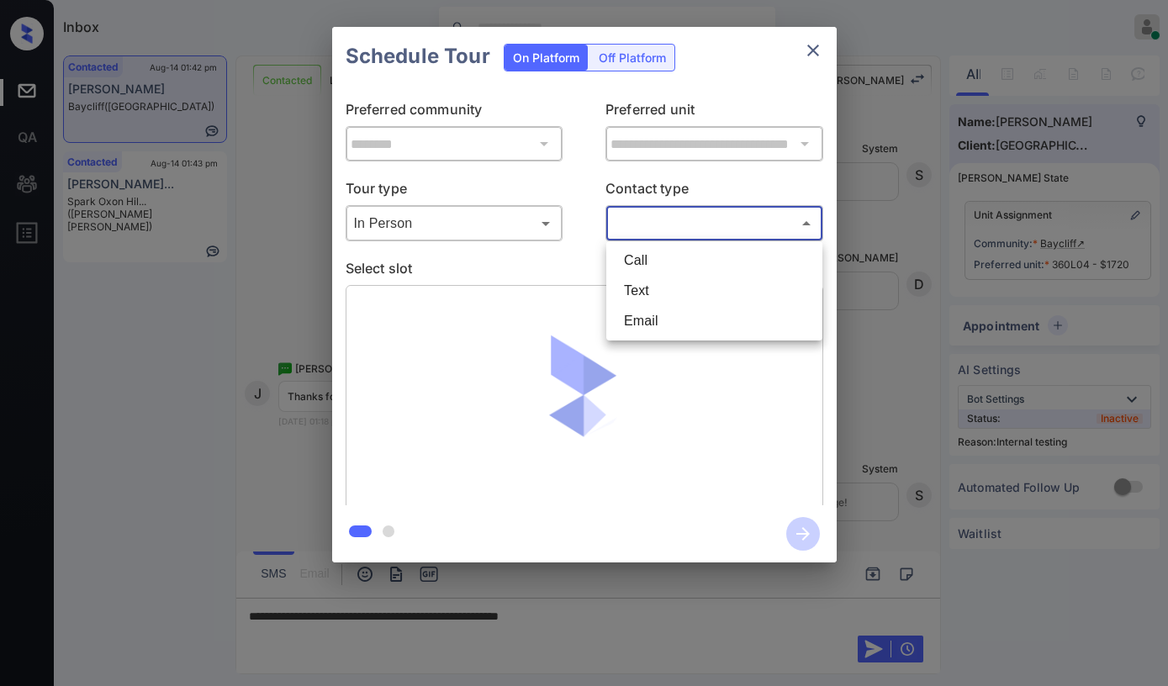
click at [644, 285] on li "Text" at bounding box center [714, 291] width 208 height 30
type input "****"
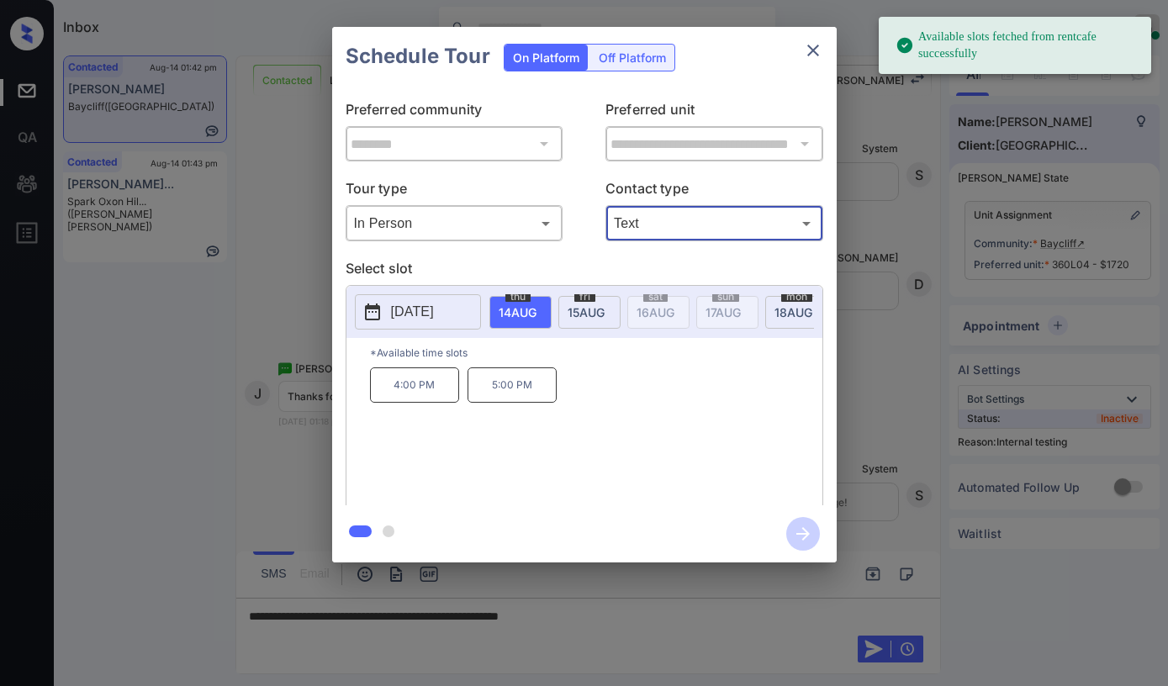
click at [536, 309] on span "[DATE]" at bounding box center [518, 312] width 38 height 14
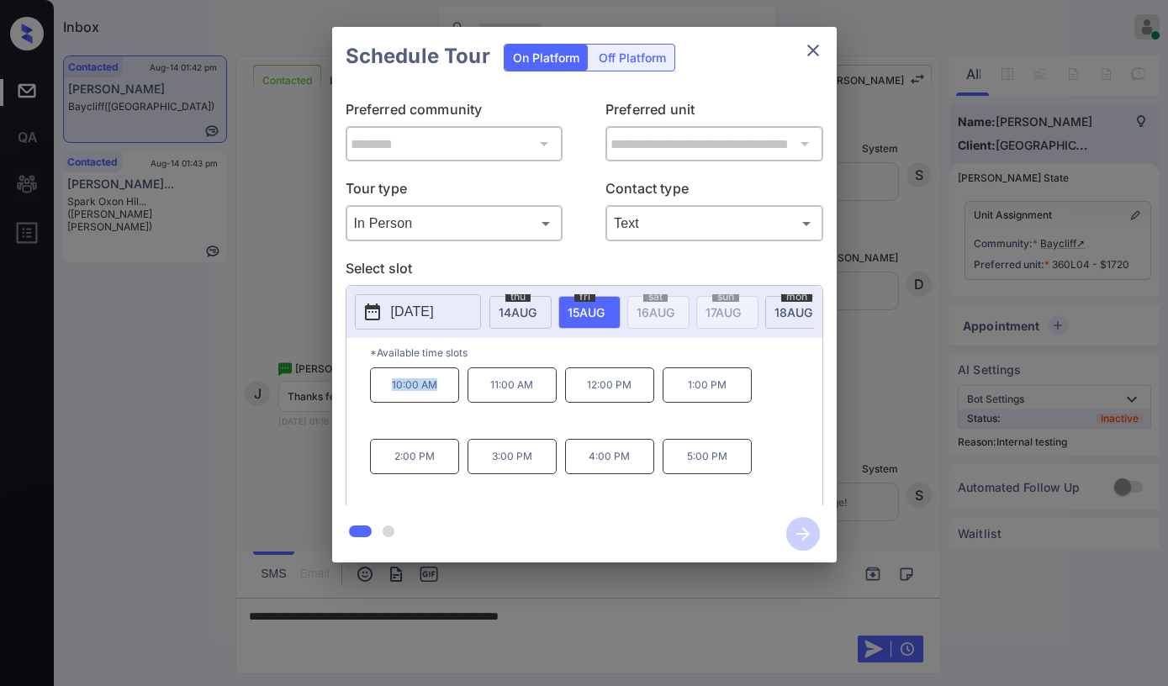
drag, startPoint x: 391, startPoint y: 389, endPoint x: 439, endPoint y: 399, distance: 48.8
click at [439, 399] on p "10:00 AM" at bounding box center [414, 384] width 89 height 35
click at [499, 358] on p "*Available time slots" at bounding box center [596, 352] width 452 height 29
click at [450, 338] on div "2025-08-15 thu 14 AUG fri 15 AUG sat 16 AUG sun 17 AUG mon 18 AUG tue 19 AUG we…" at bounding box center [584, 312] width 476 height 52
click at [541, 363] on p "*Available time slots" at bounding box center [596, 352] width 452 height 29
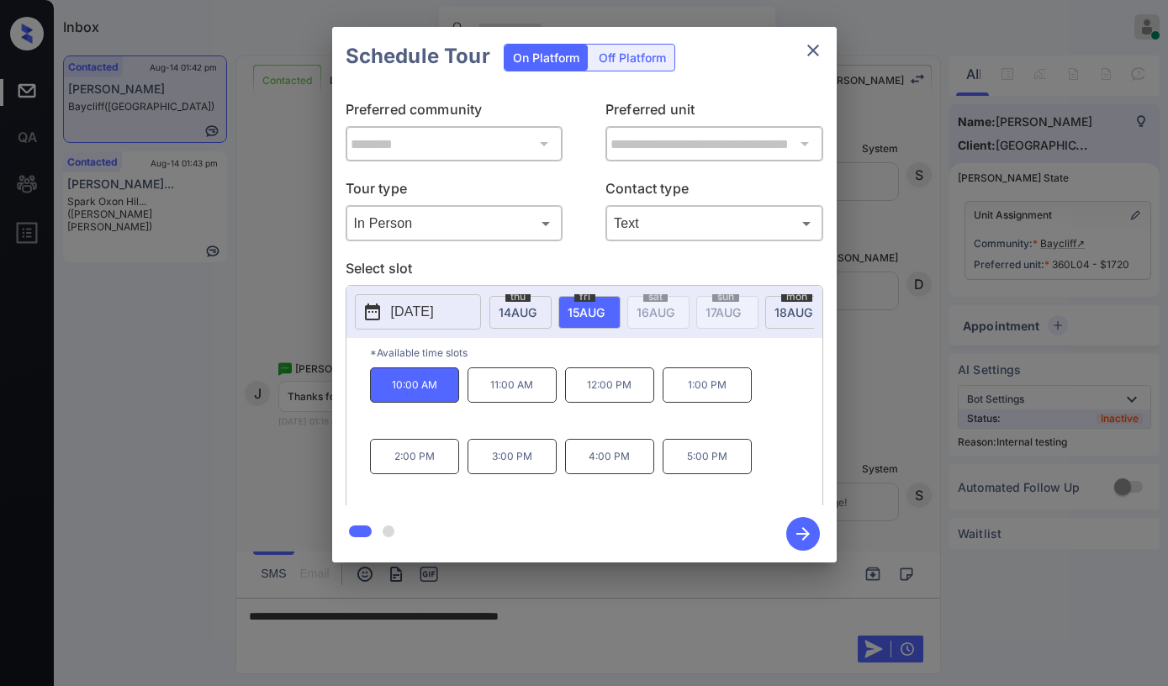
click at [536, 356] on p "*Available time slots" at bounding box center [596, 352] width 452 height 29
click at [547, 356] on p "*Available time slots" at bounding box center [596, 352] width 452 height 29
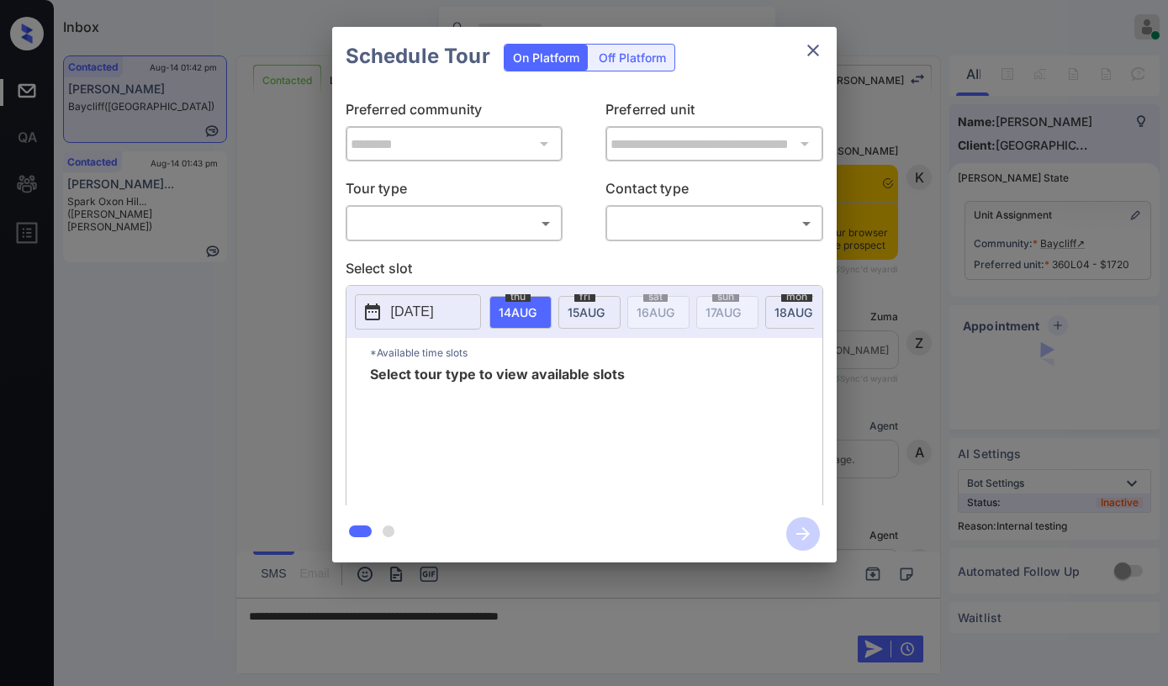
scroll to position [5328, 0]
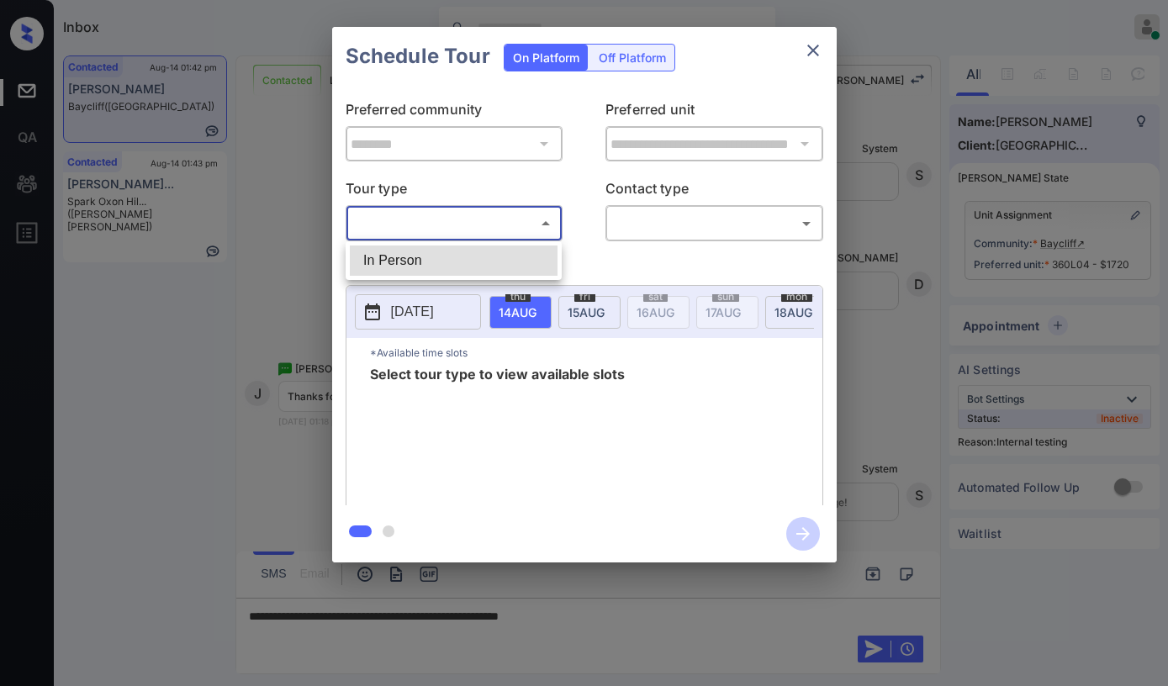
click at [490, 236] on body "Inbox [PERSON_NAME] Online Set yourself offline Set yourself on break Profile S…" at bounding box center [584, 343] width 1168 height 686
drag, startPoint x: 444, startPoint y: 262, endPoint x: 599, endPoint y: 241, distance: 156.9
click at [456, 262] on li "In Person" at bounding box center [454, 260] width 208 height 30
type input "********"
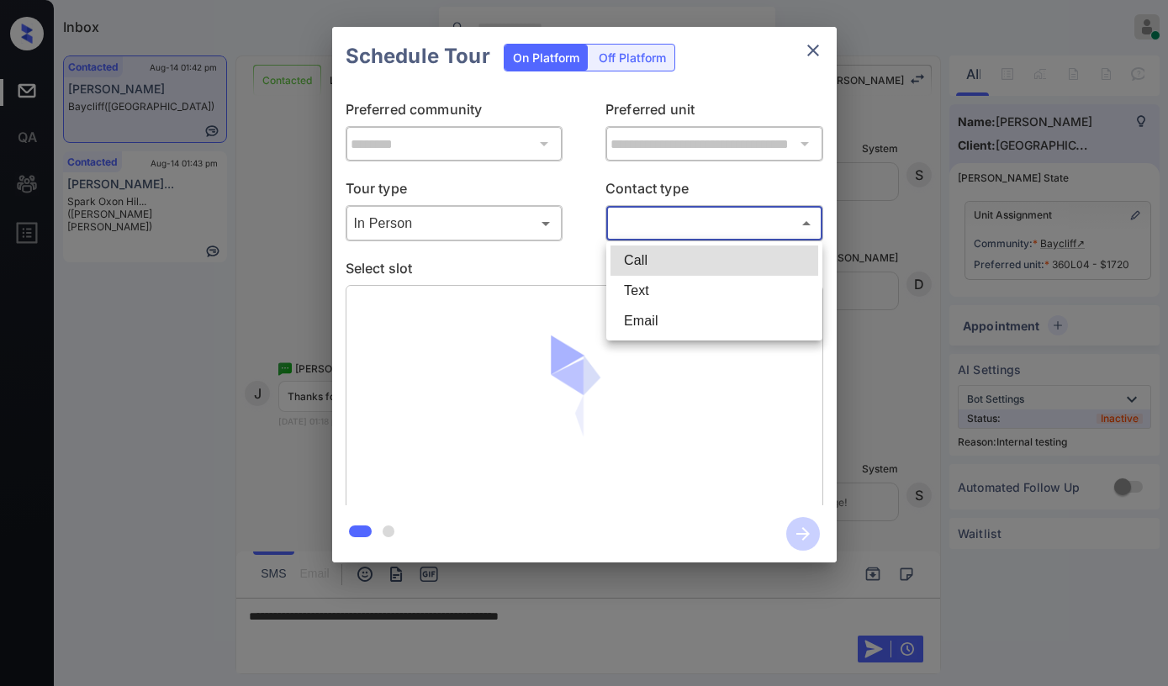
click at [689, 230] on body "Inbox [PERSON_NAME] Online Set yourself offline Set yourself on break Profile S…" at bounding box center [584, 343] width 1168 height 686
click at [650, 285] on li "Text" at bounding box center [714, 291] width 208 height 30
type input "****"
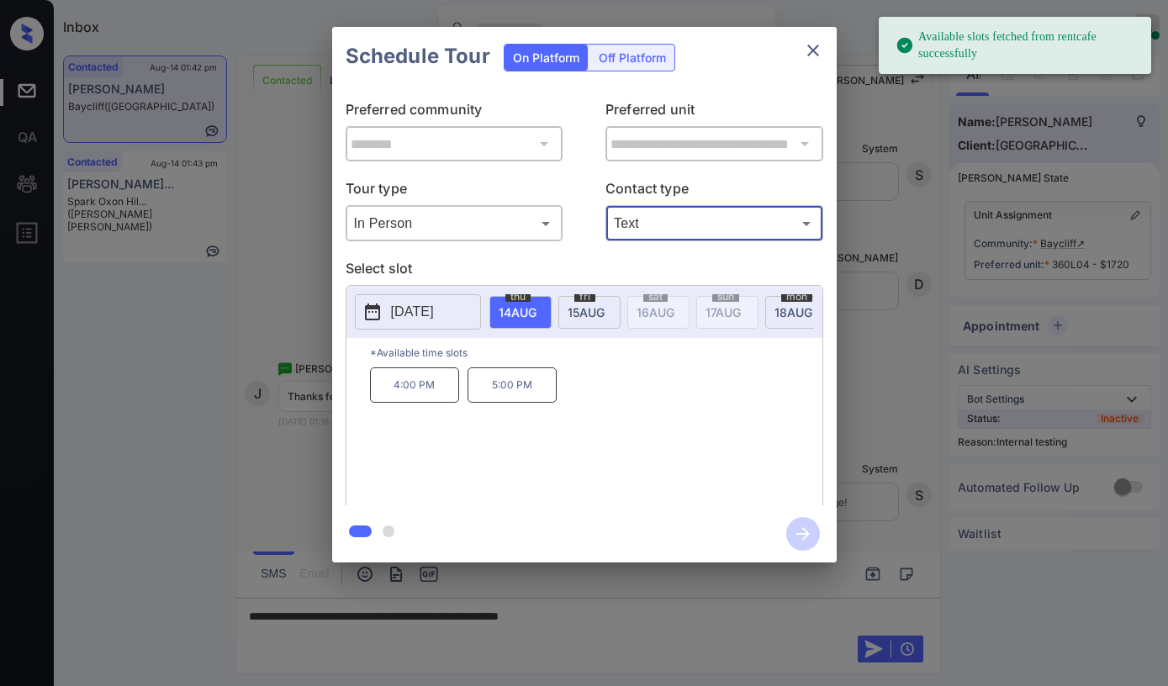
click at [536, 317] on span "[DATE]" at bounding box center [518, 312] width 38 height 14
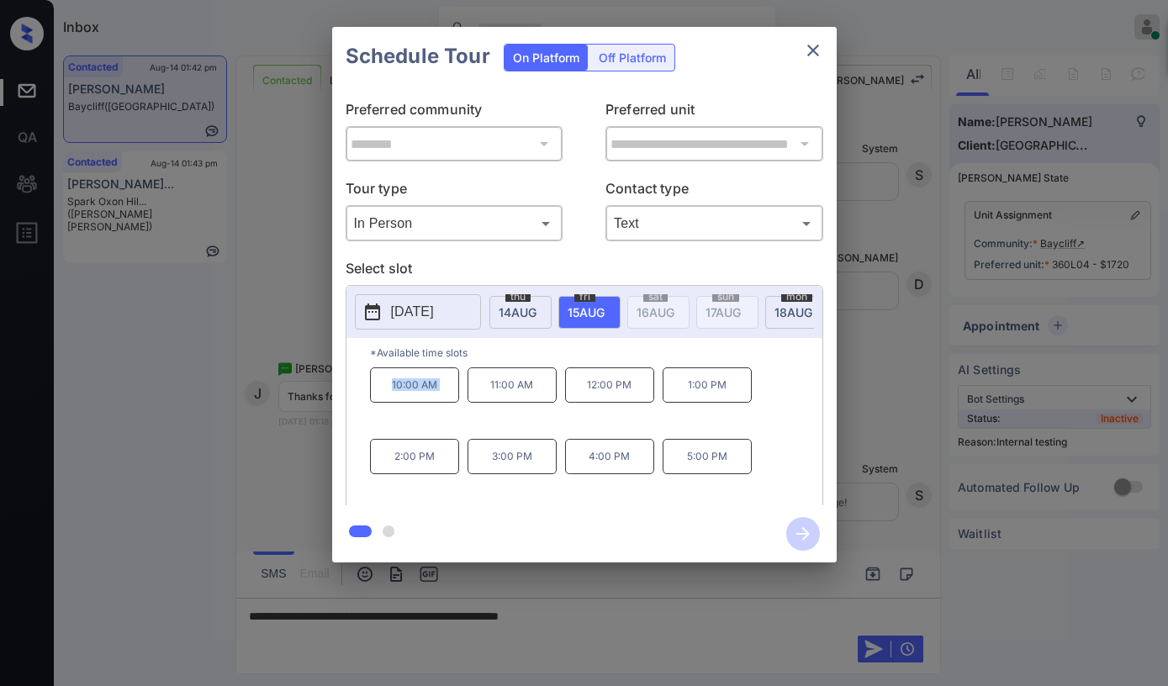
drag, startPoint x: 393, startPoint y: 392, endPoint x: 605, endPoint y: 272, distance: 244.3
click at [466, 395] on div "10:00 AM 11:00 AM 12:00 PM 1:00 PM 2:00 PM 3:00 PM 4:00 PM 5:00 PM" at bounding box center [596, 434] width 452 height 135
copy p "10:00 AM"
click at [807, 49] on icon "close" at bounding box center [813, 50] width 20 height 20
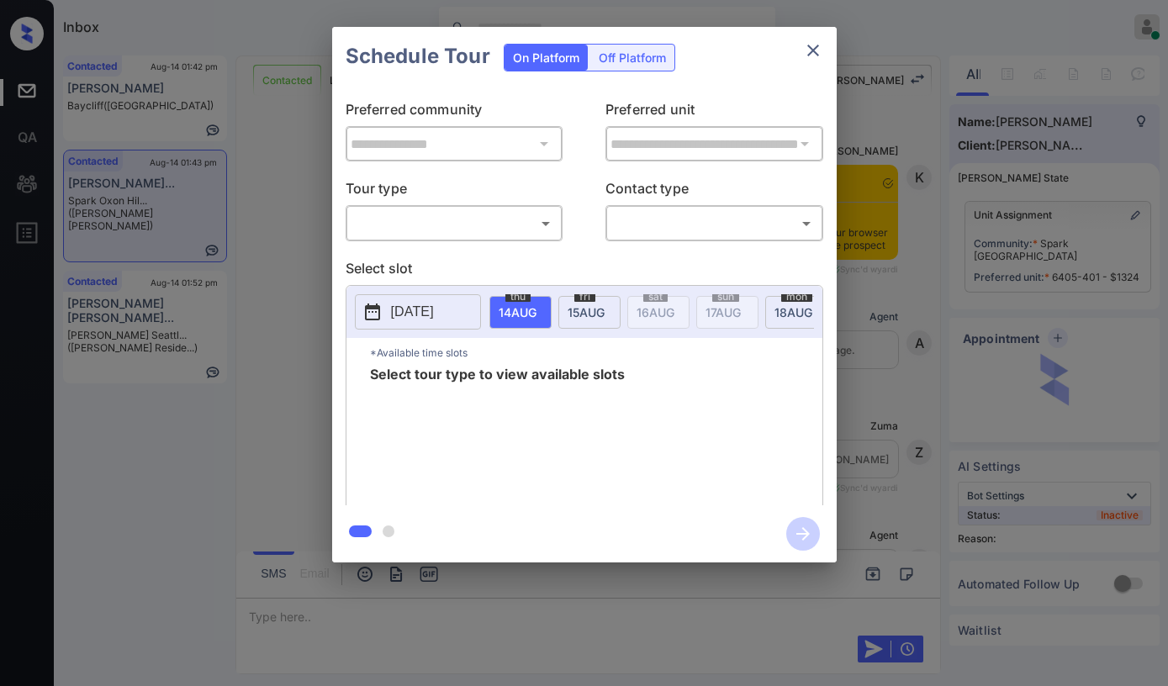
scroll to position [2267, 0]
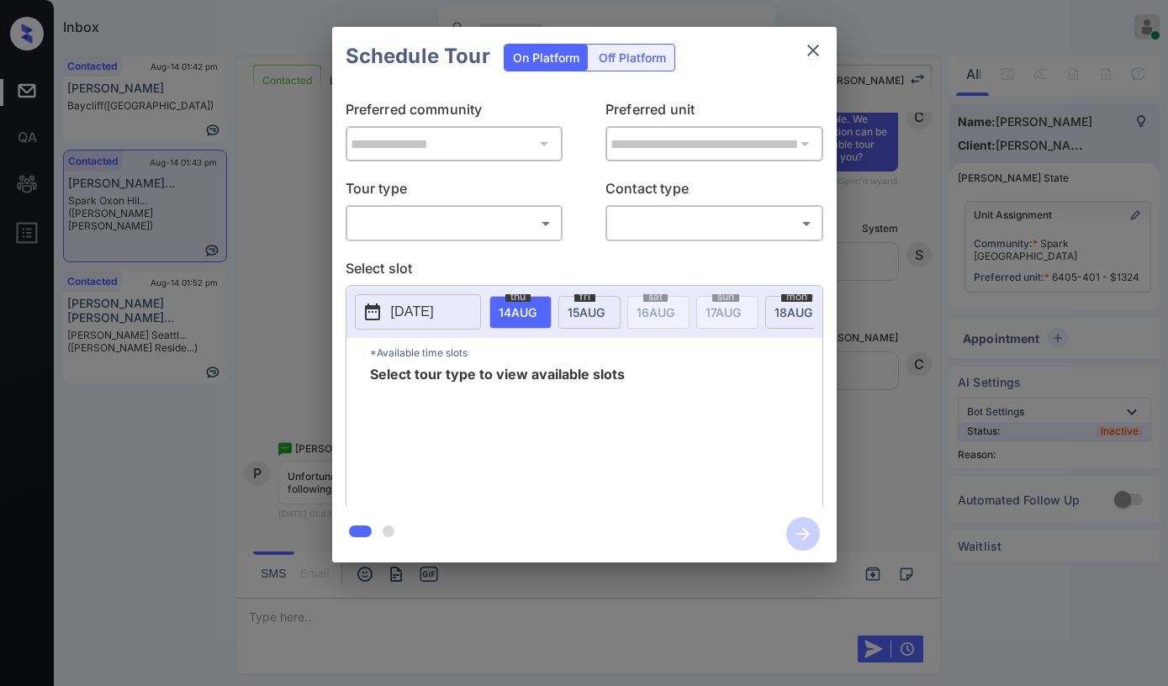
click at [430, 205] on div "​ ​" at bounding box center [455, 223] width 218 height 36
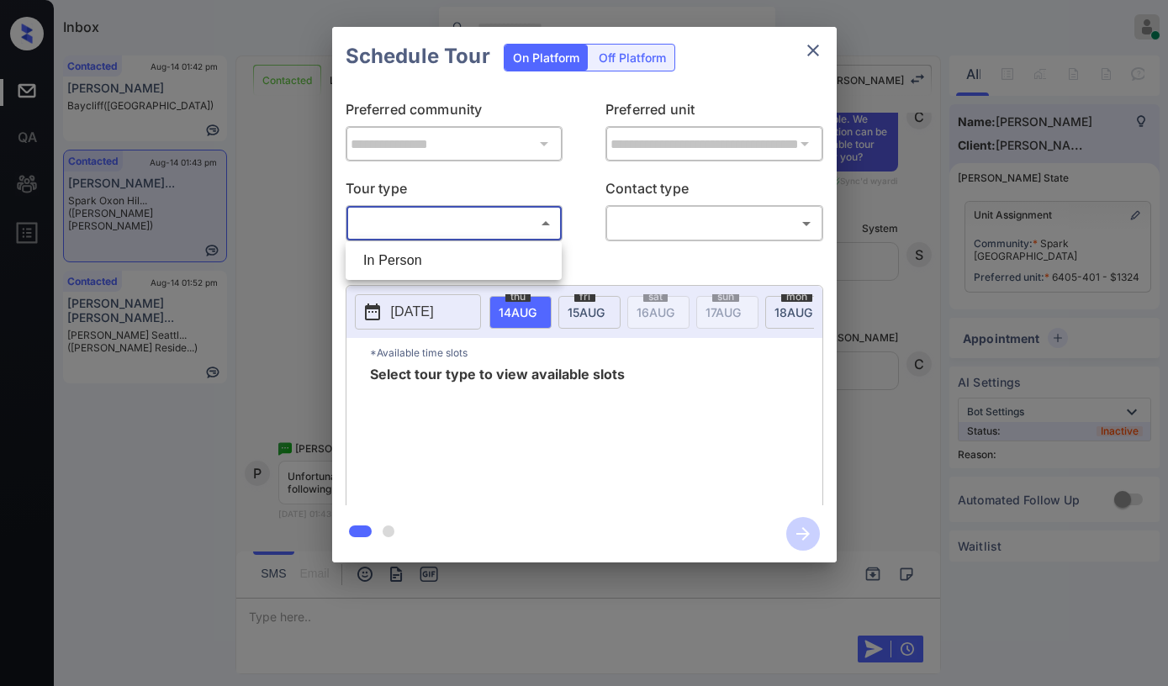
click at [431, 217] on body "Inbox [PERSON_NAME] Online Set yourself offline Set yourself on break Profile S…" at bounding box center [584, 343] width 1168 height 686
drag, startPoint x: 420, startPoint y: 256, endPoint x: 611, endPoint y: 237, distance: 191.7
click at [421, 256] on li "In Person" at bounding box center [454, 260] width 208 height 30
type input "********"
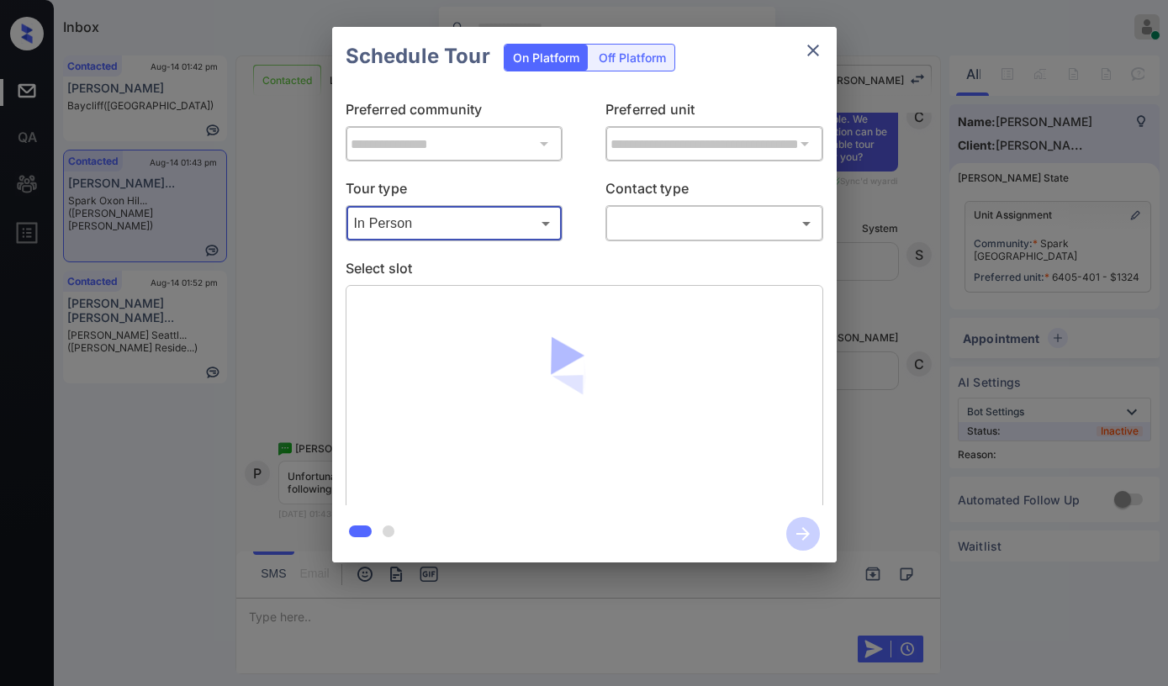
click at [654, 231] on body "Inbox [PERSON_NAME] Online Set yourself offline Set yourself on break Profile S…" at bounding box center [584, 343] width 1168 height 686
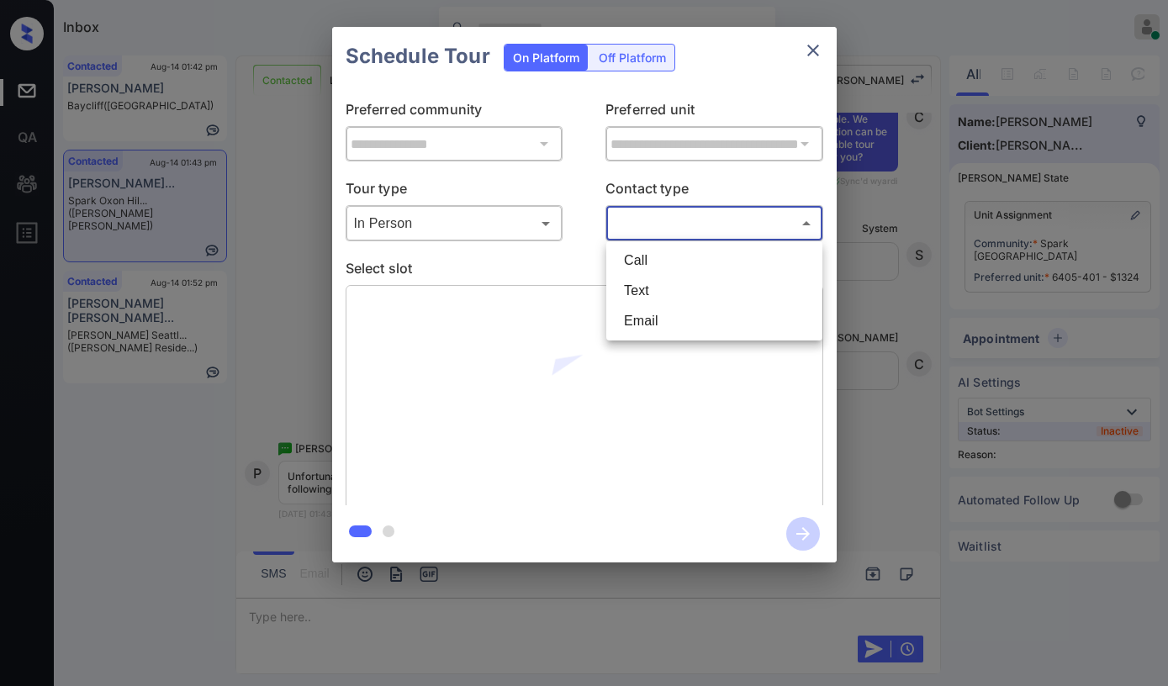
click at [652, 282] on li "Text" at bounding box center [714, 291] width 208 height 30
type input "****"
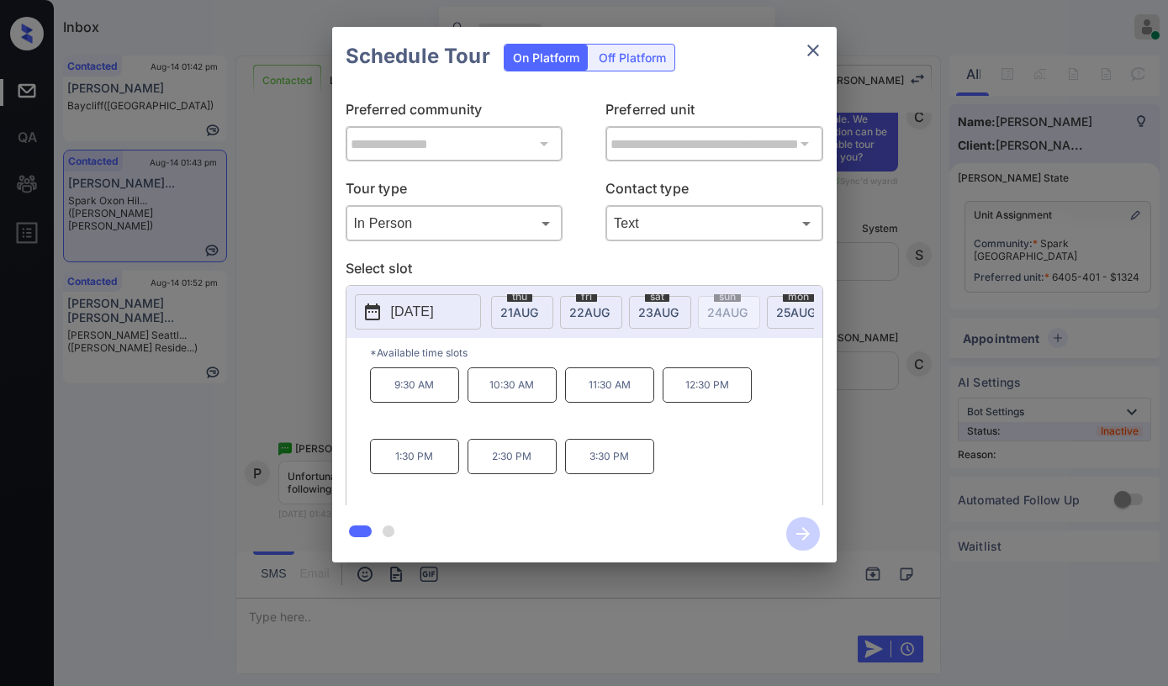
scroll to position [0, 506]
click at [30, 312] on span "[DATE]" at bounding box center [11, 312] width 38 height 14
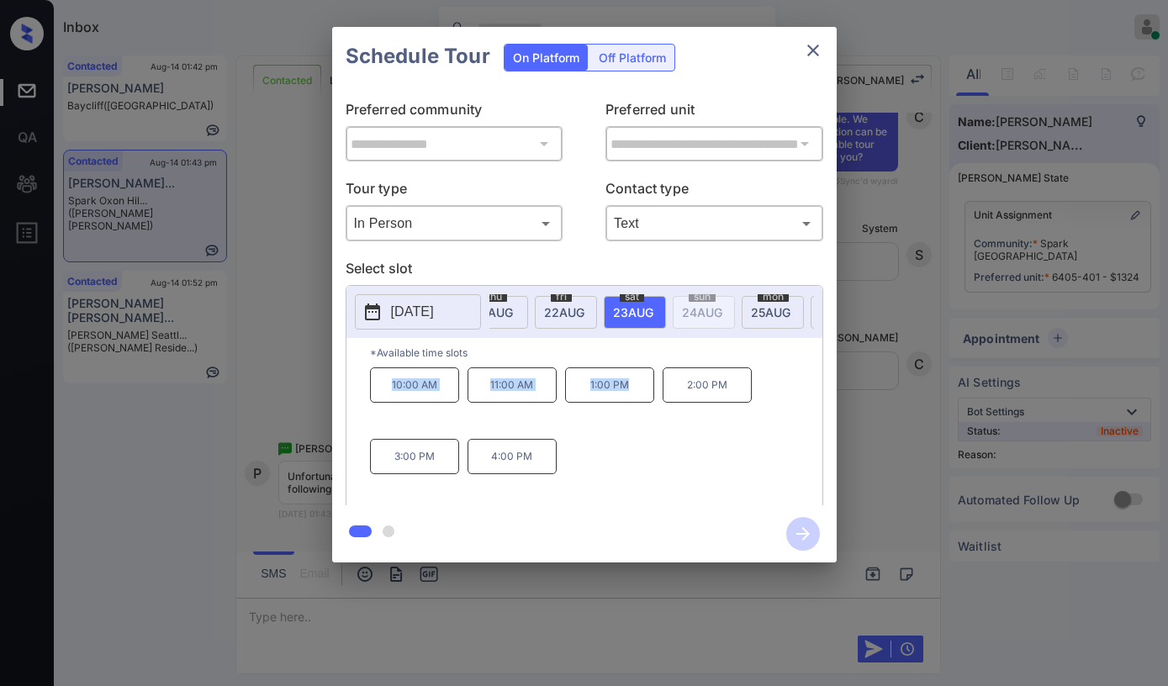
drag, startPoint x: 389, startPoint y: 390, endPoint x: 643, endPoint y: 407, distance: 254.5
click at [643, 407] on div "10:00 AM 11:00 AM 1:00 PM 2:00 PM 3:00 PM 4:00 PM" at bounding box center [596, 434] width 452 height 135
copy div "10:00 AM 11:00 AM 1:00 PM"
click at [814, 58] on icon "close" at bounding box center [813, 50] width 20 height 20
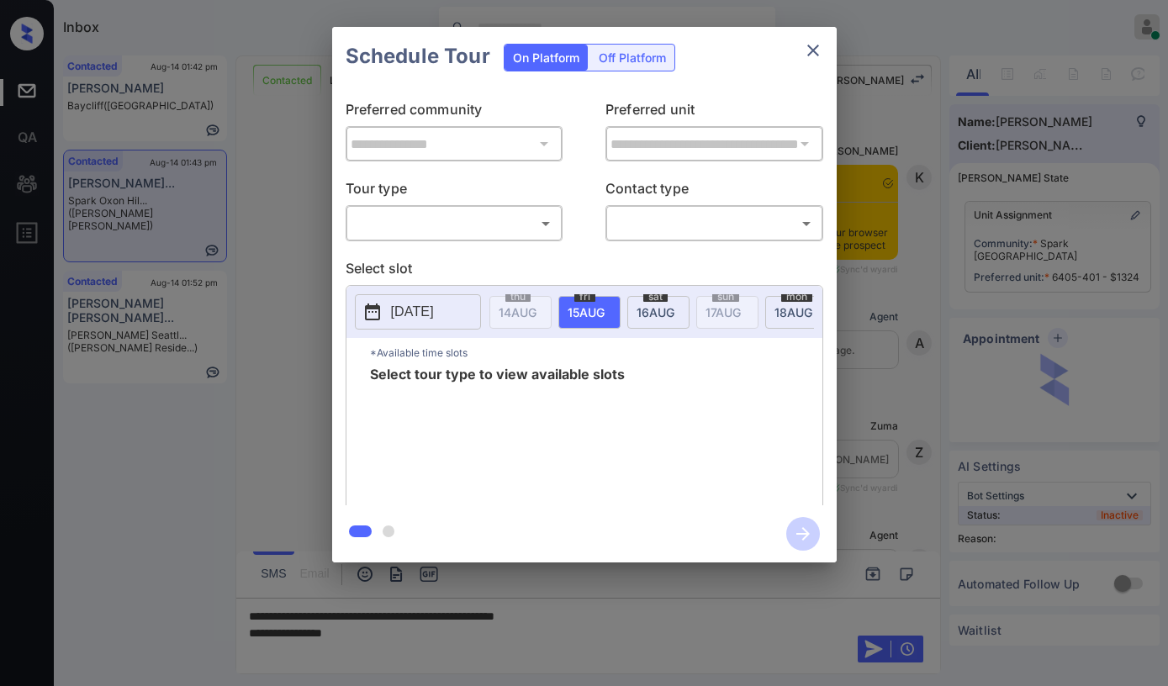
scroll to position [2267, 0]
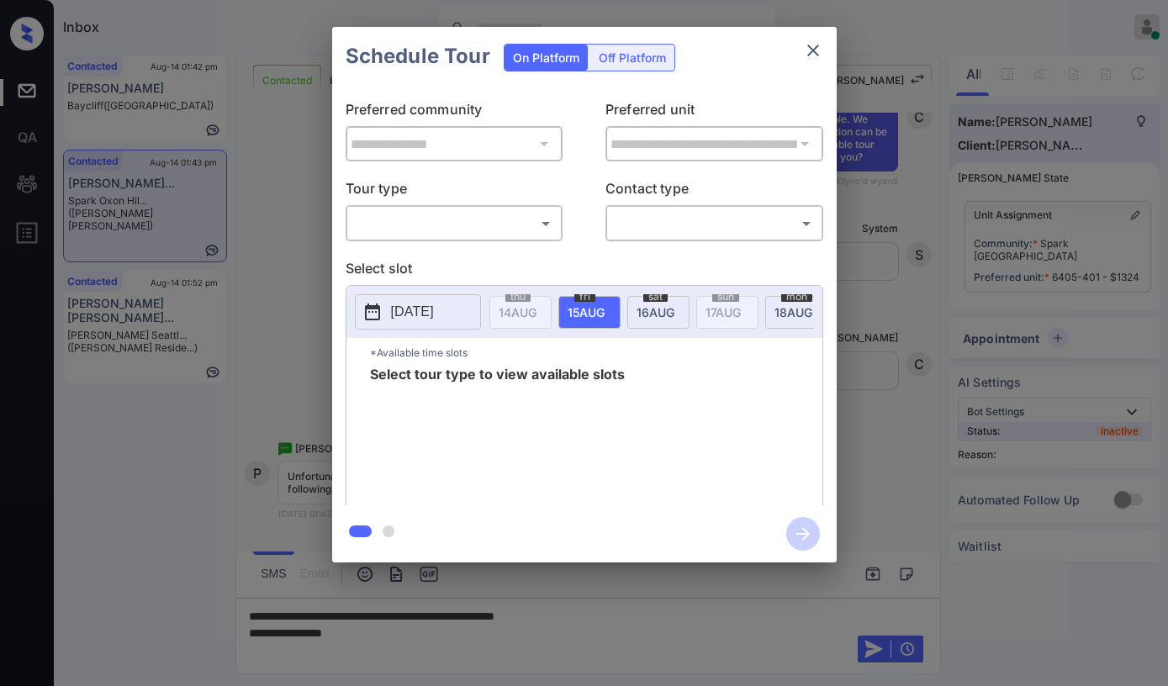
click at [442, 229] on body "Inbox [PERSON_NAME] Online Set yourself offline Set yourself on break Profile S…" at bounding box center [584, 343] width 1168 height 686
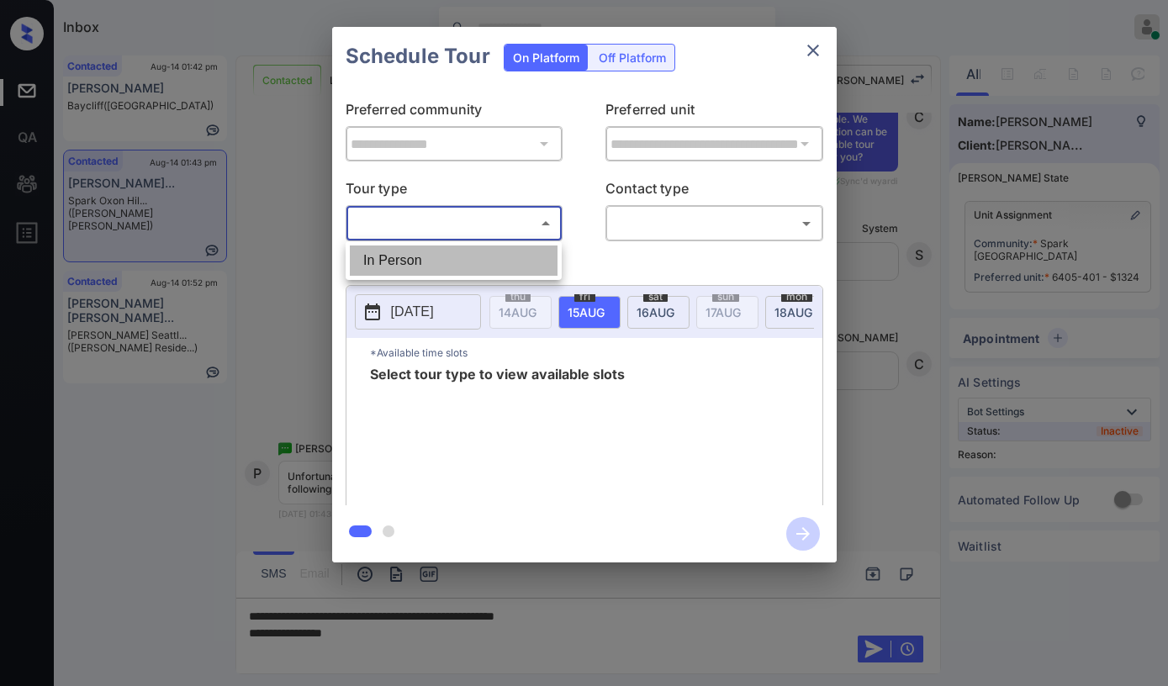
drag, startPoint x: 432, startPoint y: 259, endPoint x: 712, endPoint y: 258, distance: 280.0
click at [433, 259] on li "In Person" at bounding box center [454, 260] width 208 height 30
type input "********"
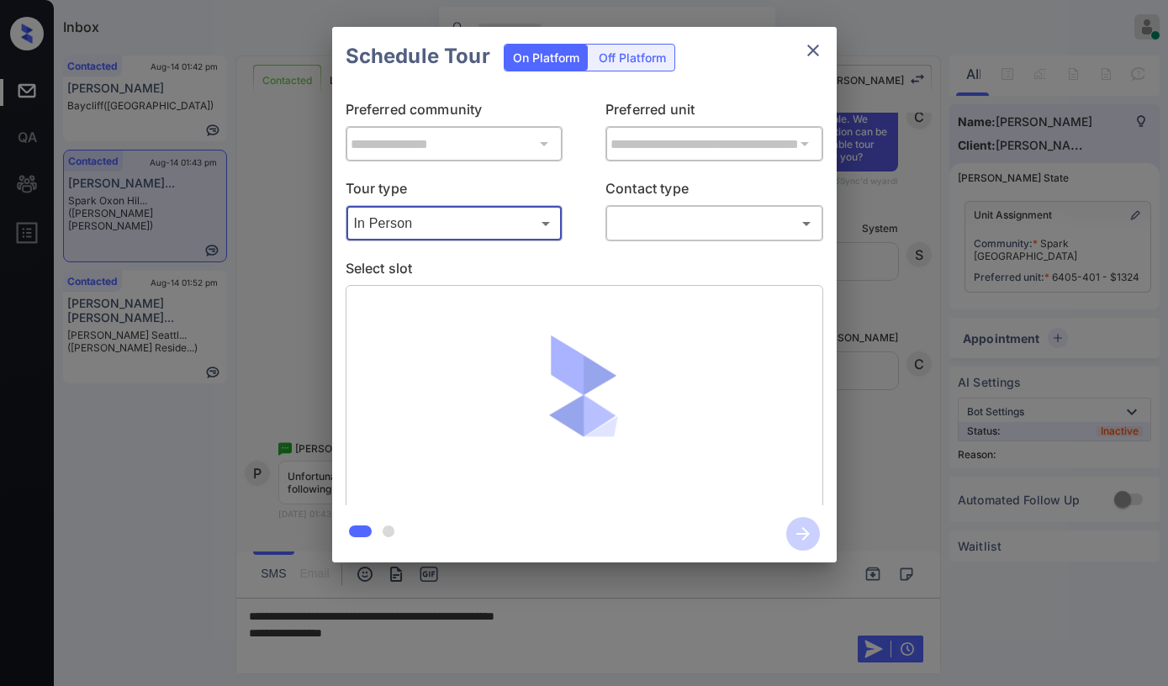
click at [725, 233] on body "Inbox [PERSON_NAME] Online Set yourself offline Set yourself on break Profile S…" at bounding box center [584, 343] width 1168 height 686
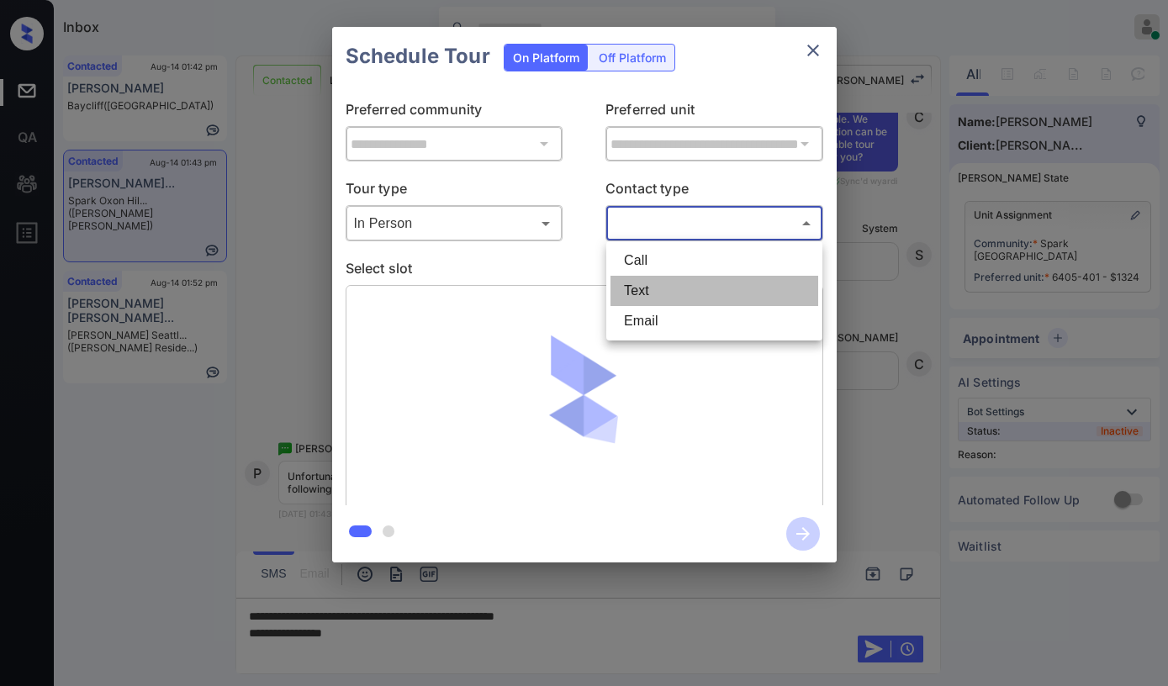
click at [692, 282] on li "Text" at bounding box center [714, 291] width 208 height 30
type input "****"
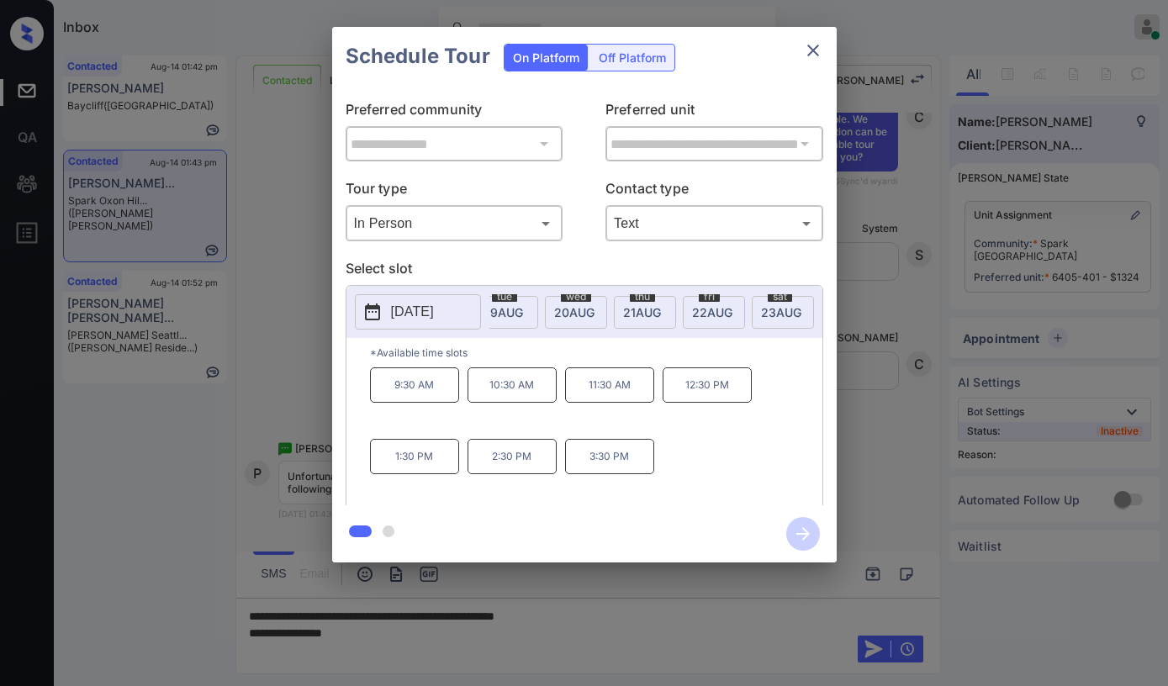
scroll to position [0, 395]
click at [141, 305] on span "[DATE]" at bounding box center [122, 312] width 38 height 14
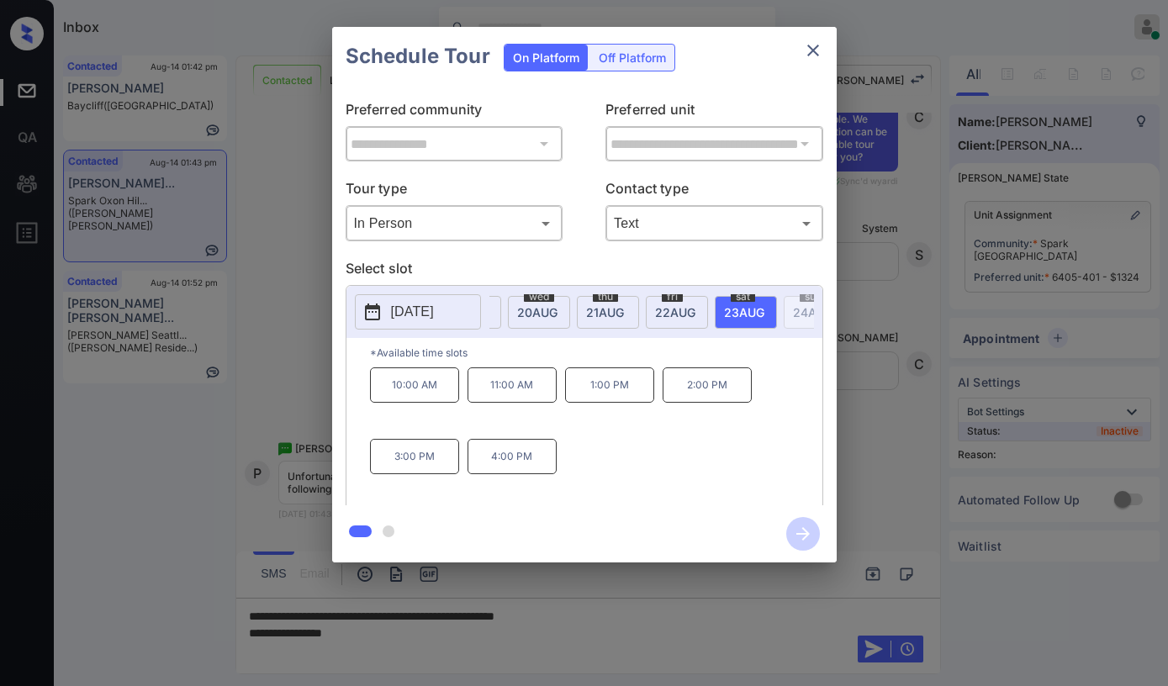
click at [896, 430] on div "**********" at bounding box center [584, 294] width 1168 height 589
